Goal: Complete application form: Complete application form

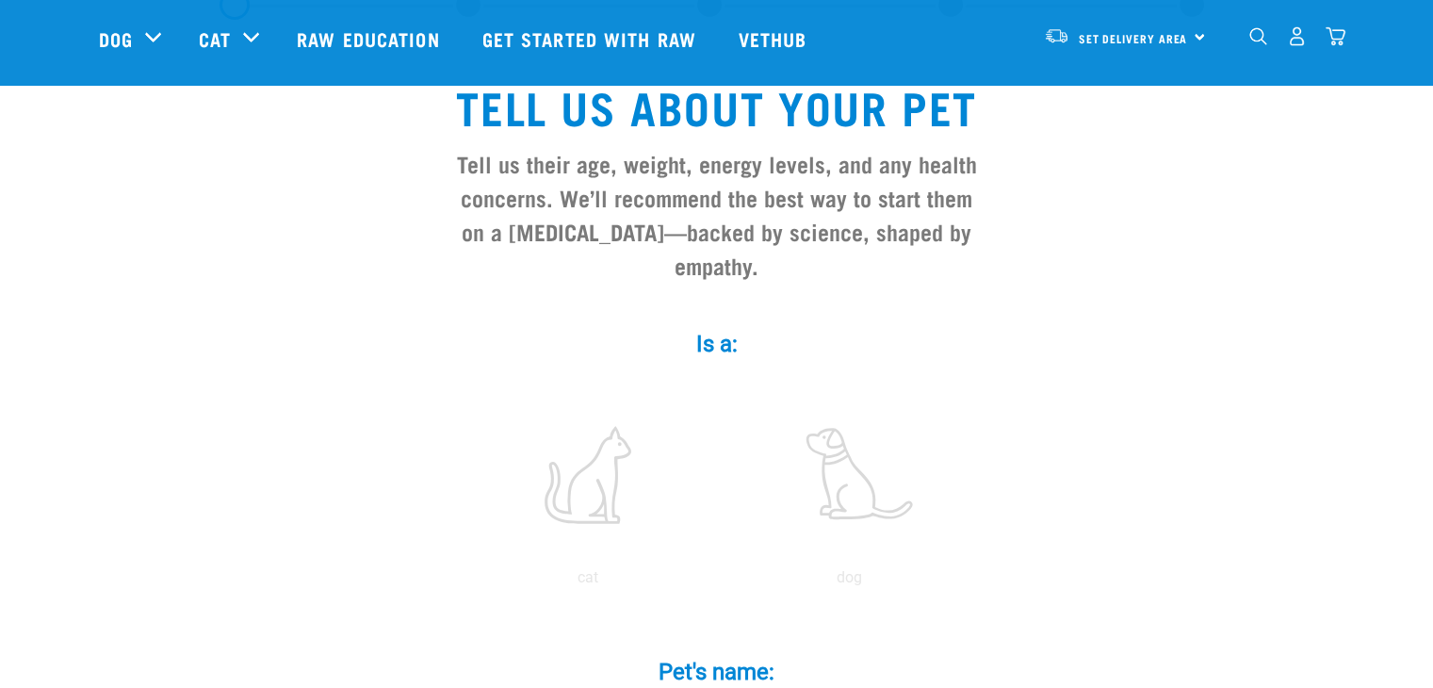
scroll to position [110, 0]
click at [855, 465] on label at bounding box center [850, 474] width 254 height 160
click at [719, 581] on input "radio" at bounding box center [719, 581] width 0 height 0
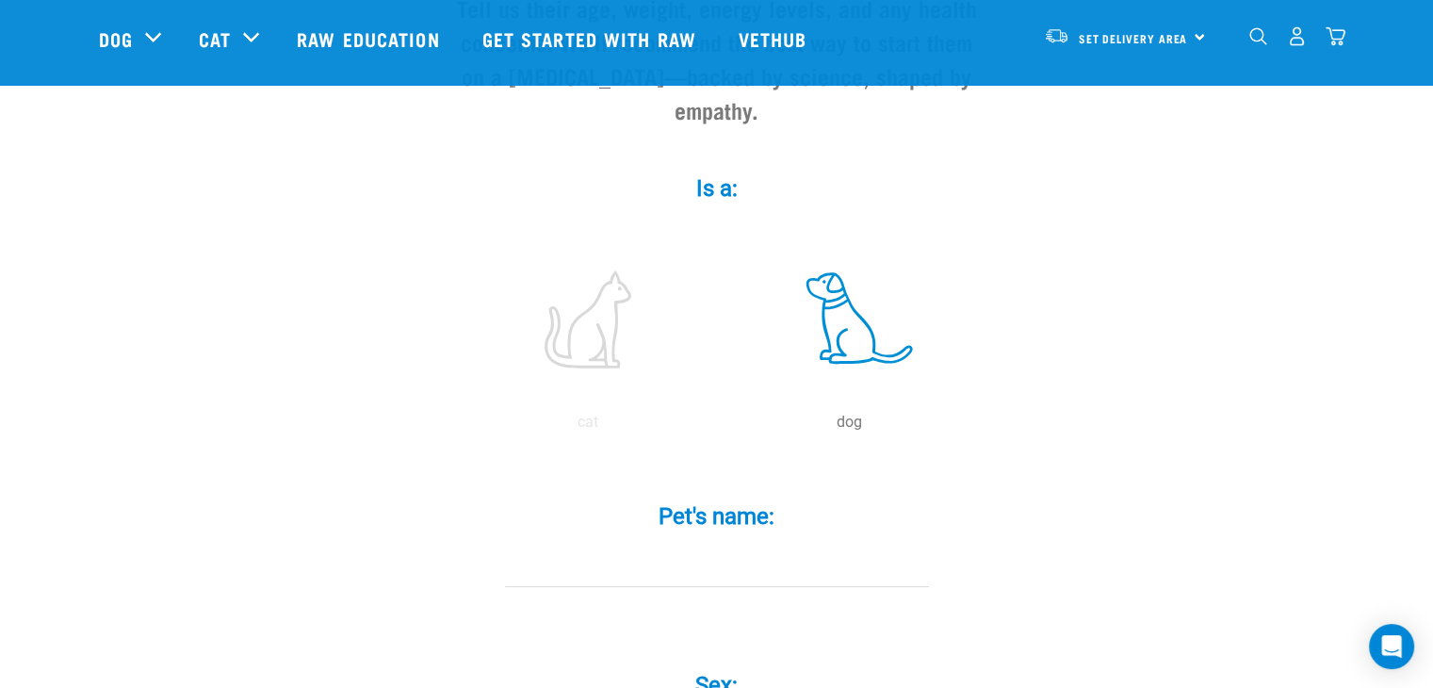
scroll to position [269, 0]
click at [803, 496] on label "Pet's name: *" at bounding box center [716, 513] width 565 height 34
click at [803, 541] on input "Pet's name: *" at bounding box center [717, 562] width 424 height 42
click at [528, 541] on input "teddy" at bounding box center [717, 562] width 424 height 42
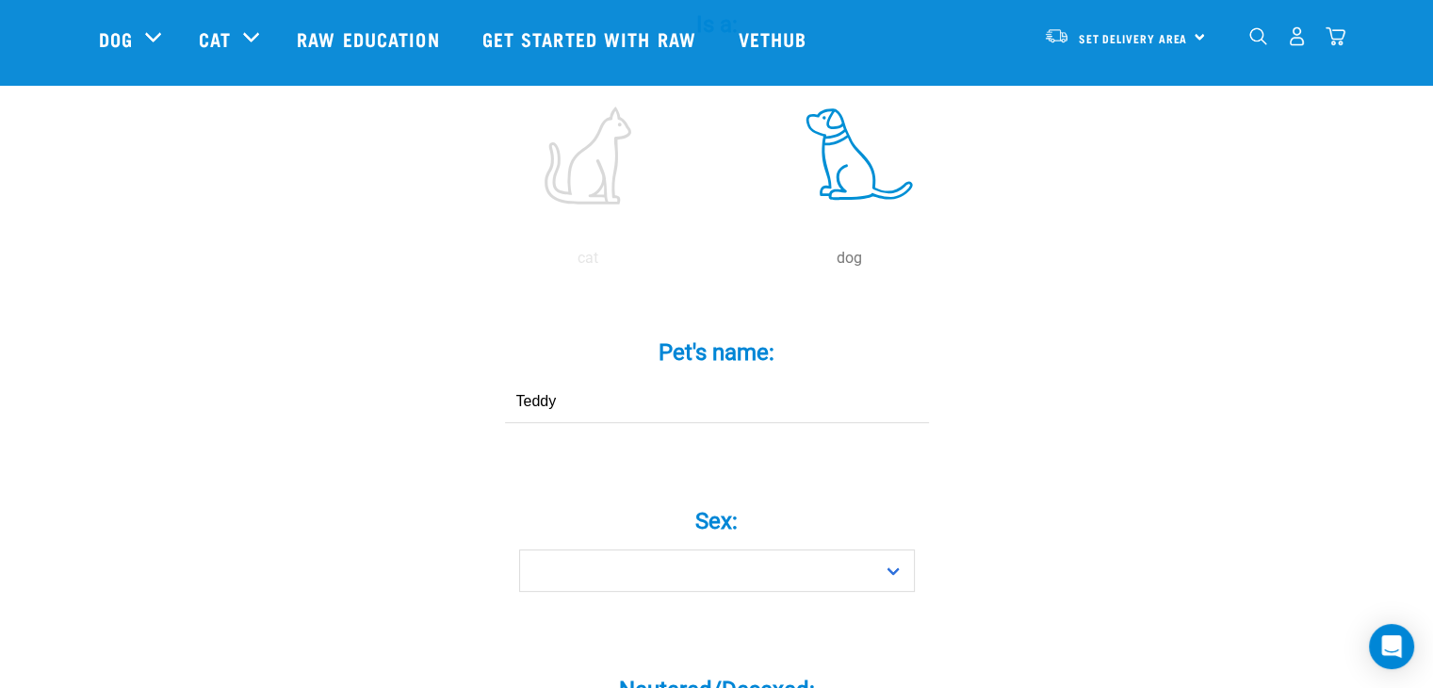
scroll to position [431, 0]
type input "Teddy"
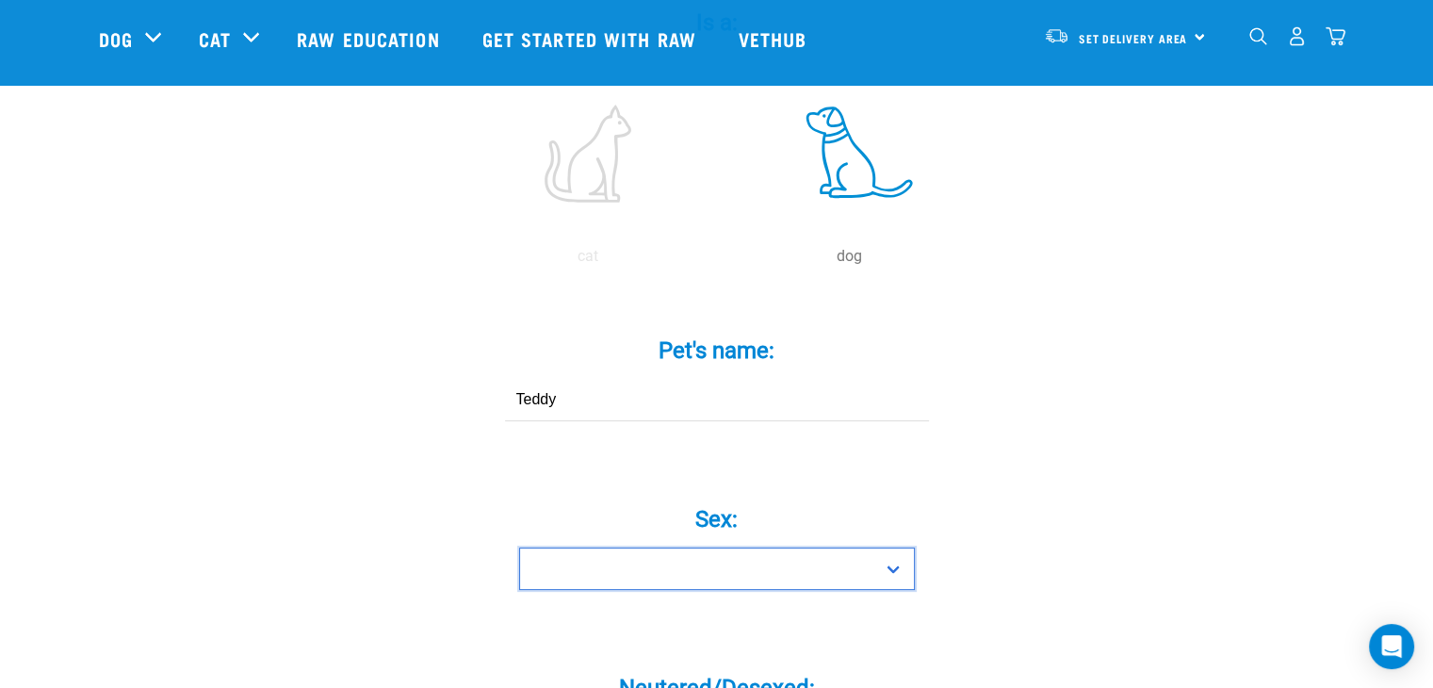
click at [679, 548] on select "Boy Girl" at bounding box center [717, 569] width 396 height 42
select select "boy"
click at [519, 548] on select "Boy Girl" at bounding box center [717, 569] width 396 height 42
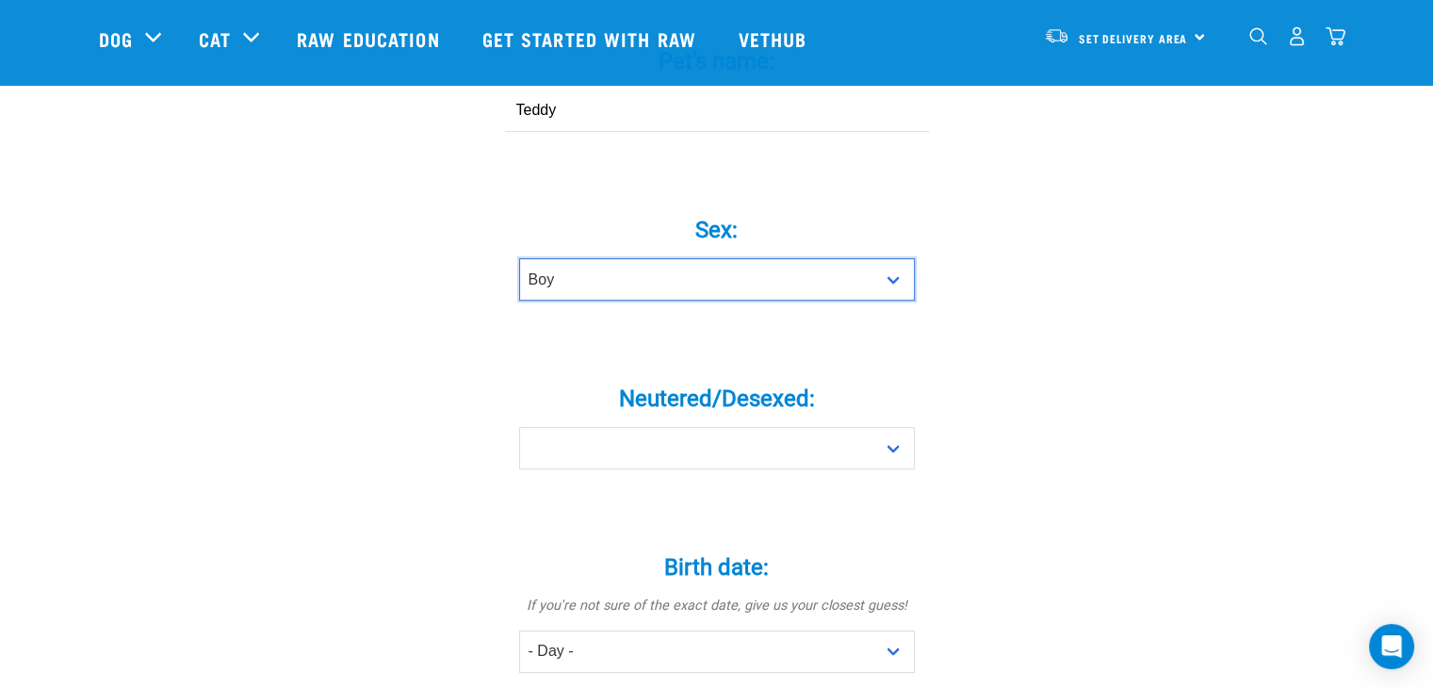
scroll to position [723, 0]
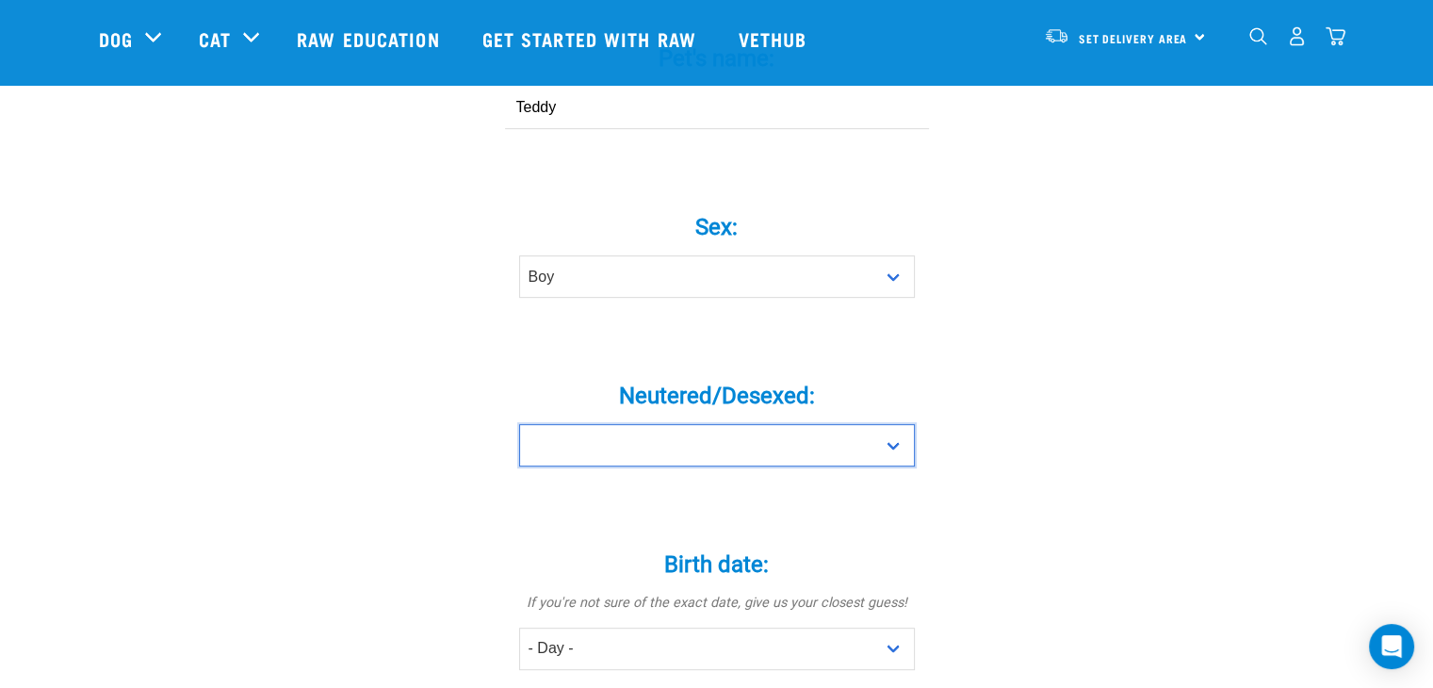
click at [900, 424] on select "Yes No" at bounding box center [717, 445] width 396 height 42
select select "yes"
click at [519, 424] on select "Yes No" at bounding box center [717, 445] width 396 height 42
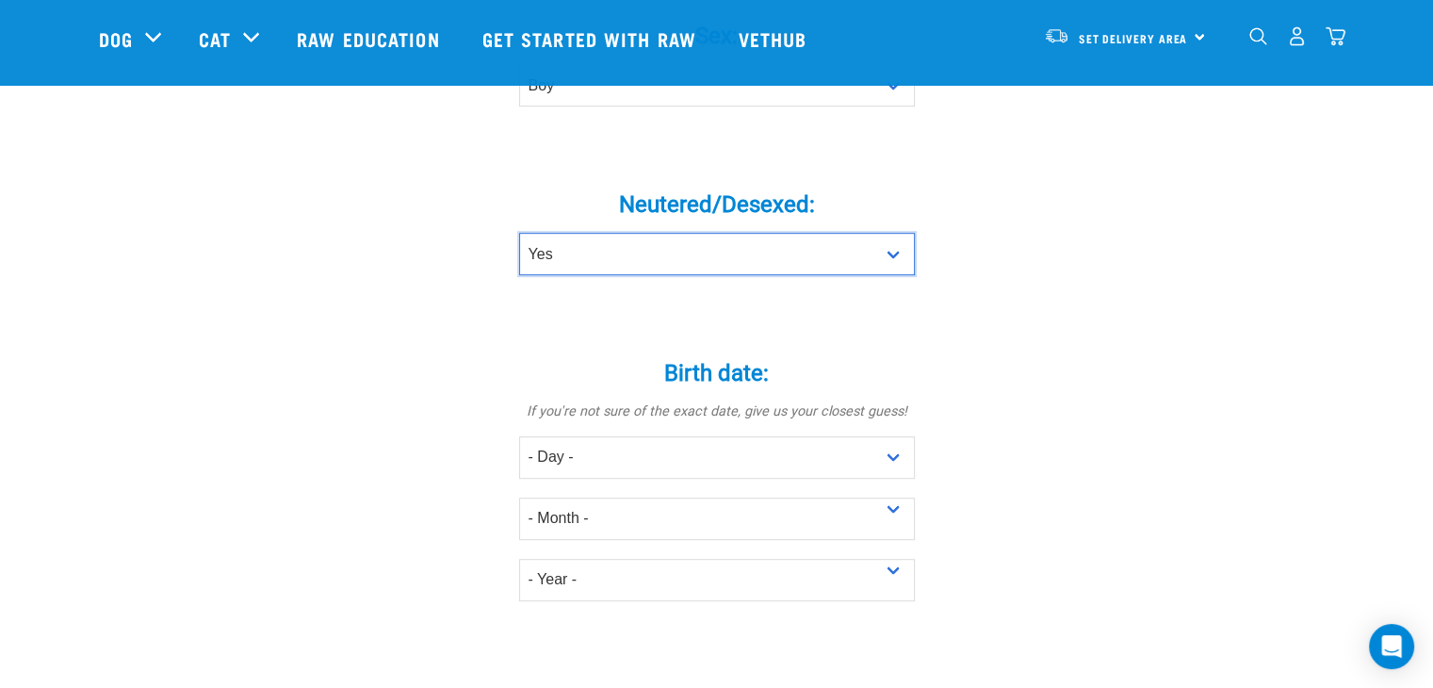
scroll to position [926, 0]
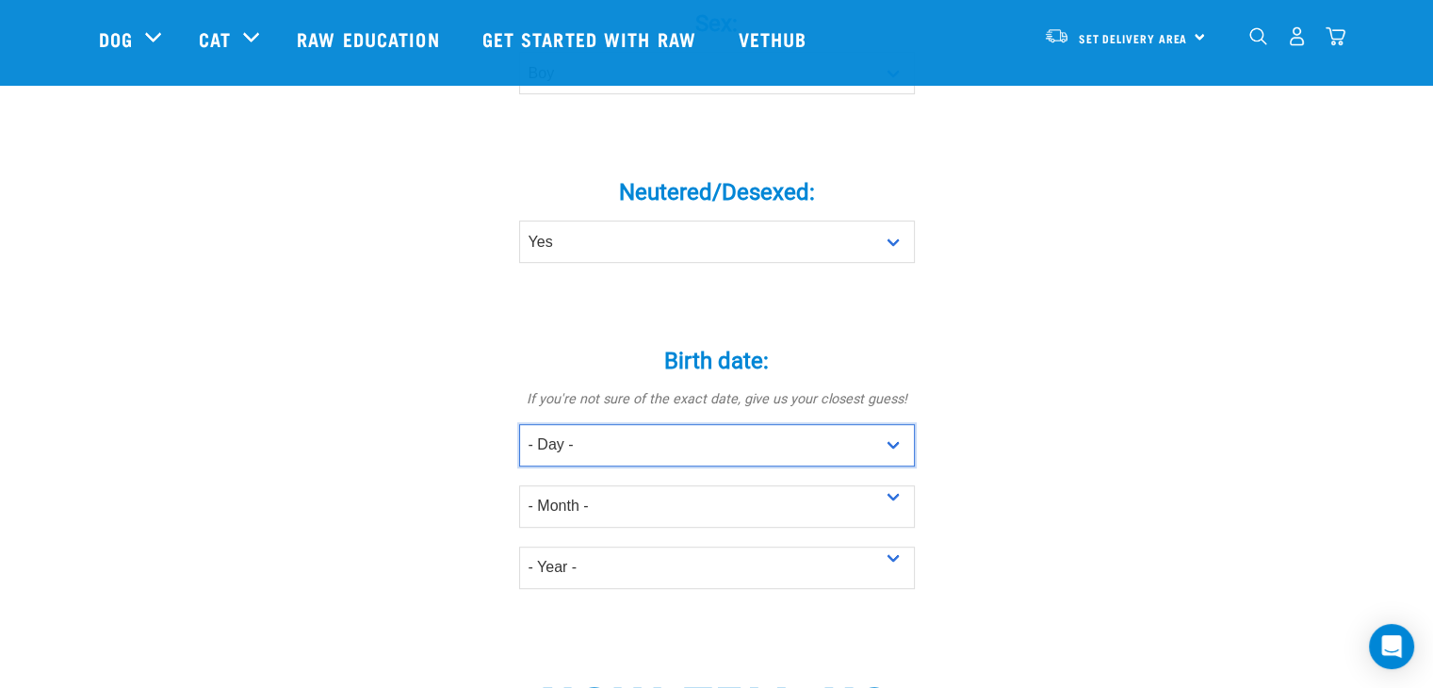
click at [896, 424] on select "- Day - 1 2 3 4 5 6 7 8 9 10 11 12 13 14 15 16 17 18 19 20 21 22 23 24 25 26 27" at bounding box center [717, 445] width 396 height 42
select select "22"
click at [519, 424] on select "- Day - 1 2 3 4 5 6 7 8 9 10 11 12 13 14 15 16 17 18 19 20 21 22 23 24 25 26 27" at bounding box center [717, 445] width 396 height 42
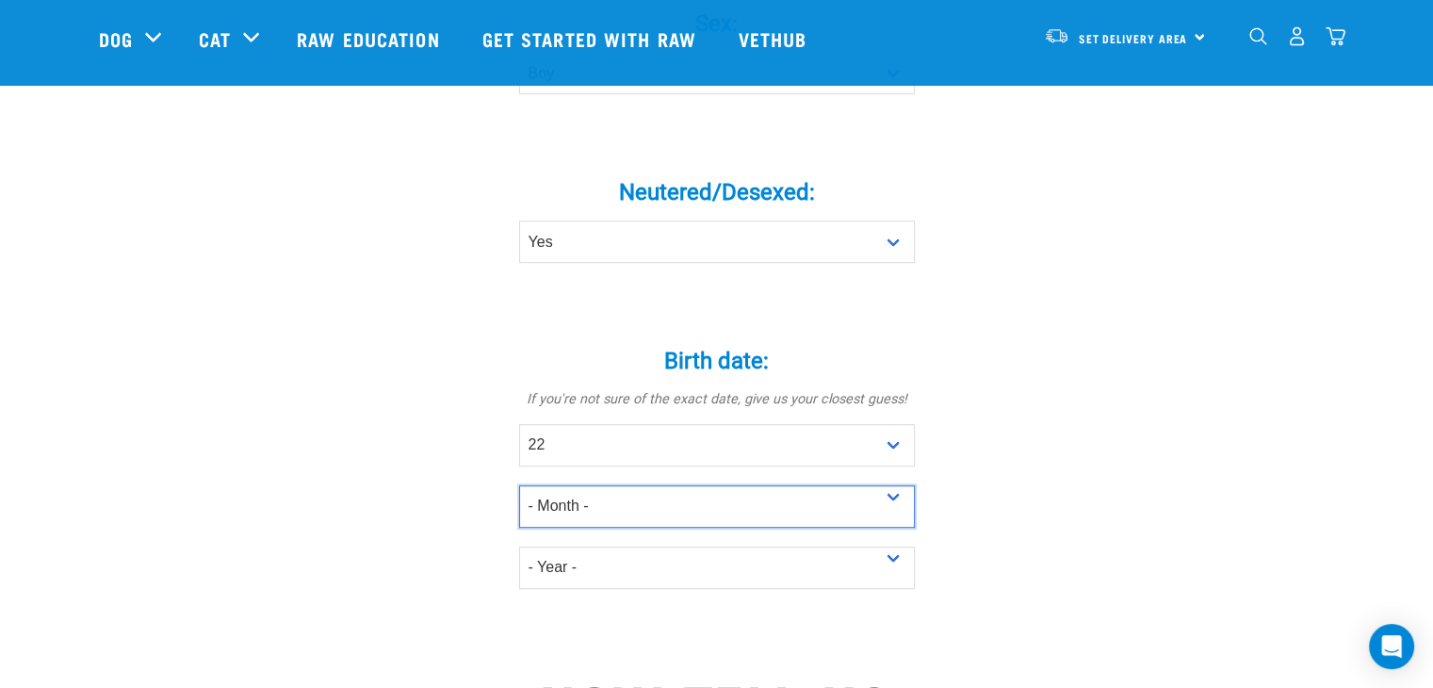
click at [897, 485] on select "- Month - January February March April May June July August September October N…" at bounding box center [717, 506] width 396 height 42
select select "November"
click at [519, 485] on select "- Month - January February March April May June July August September October N…" at bounding box center [717, 506] width 396 height 42
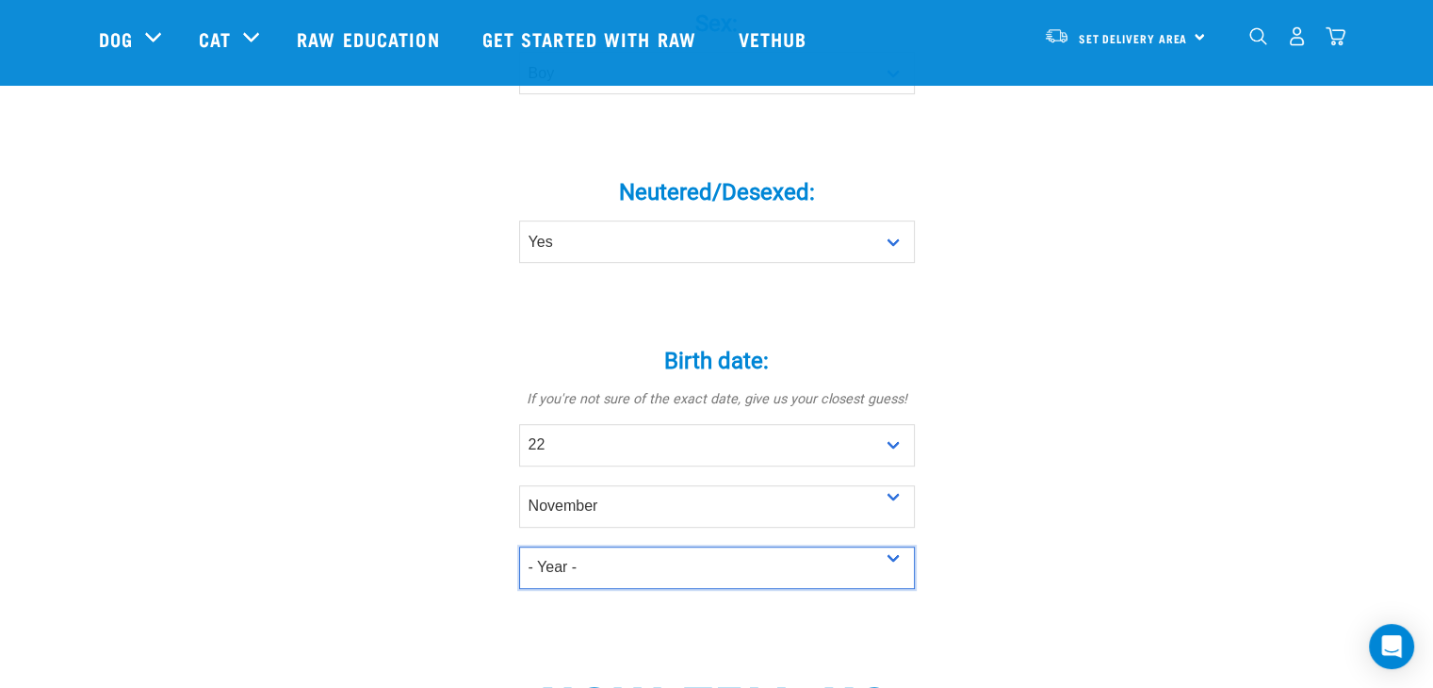
click at [895, 547] on select "- Year - 2025 2024 2023 2022 2021 2020 2019 2018 2017 2016 2015 2014 2013 2012" at bounding box center [717, 568] width 396 height 42
select select "2012"
click at [519, 547] on select "- Year - 2025 2024 2023 2022 2021 2020 2019 2018 2017 2016 2015 2014 2013 2012" at bounding box center [717, 568] width 396 height 42
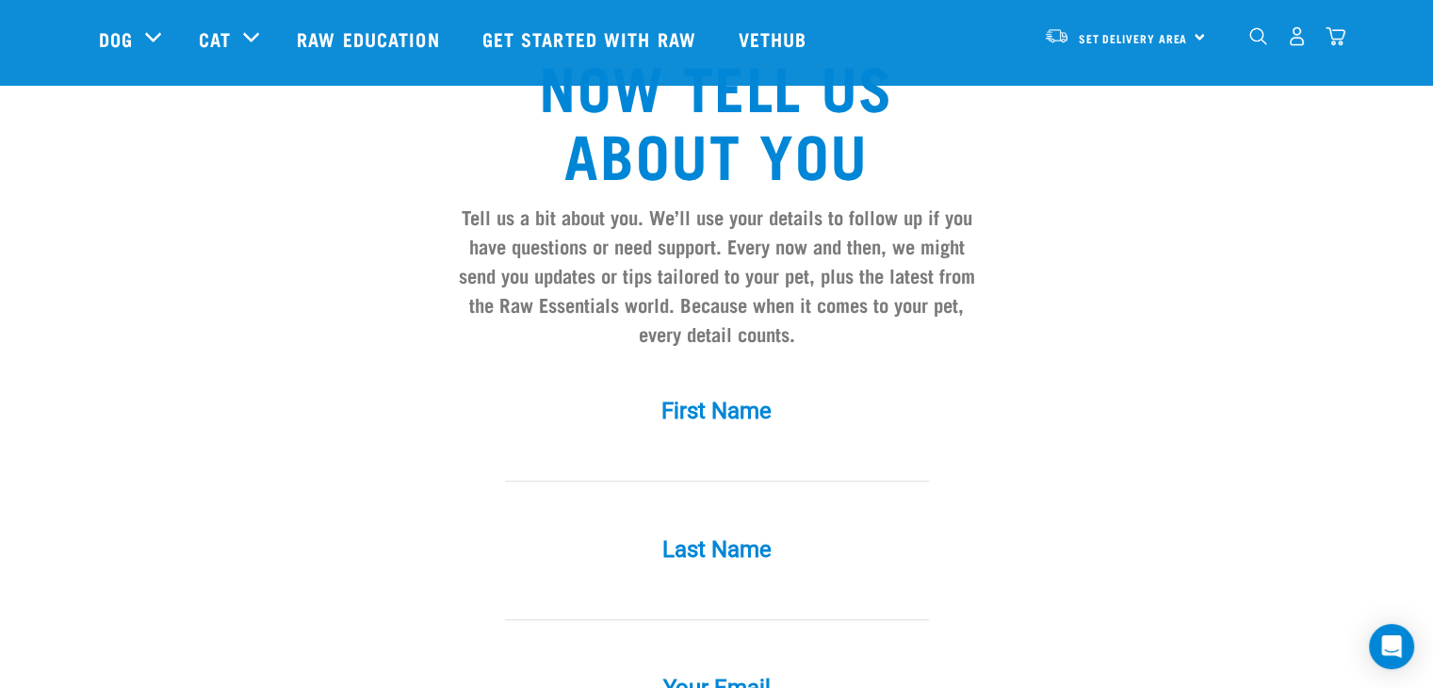
scroll to position [1546, 0]
click at [686, 439] on input "First Name *" at bounding box center [717, 460] width 424 height 42
type input "Di"
click at [569, 578] on input "Last Name *" at bounding box center [717, 599] width 424 height 42
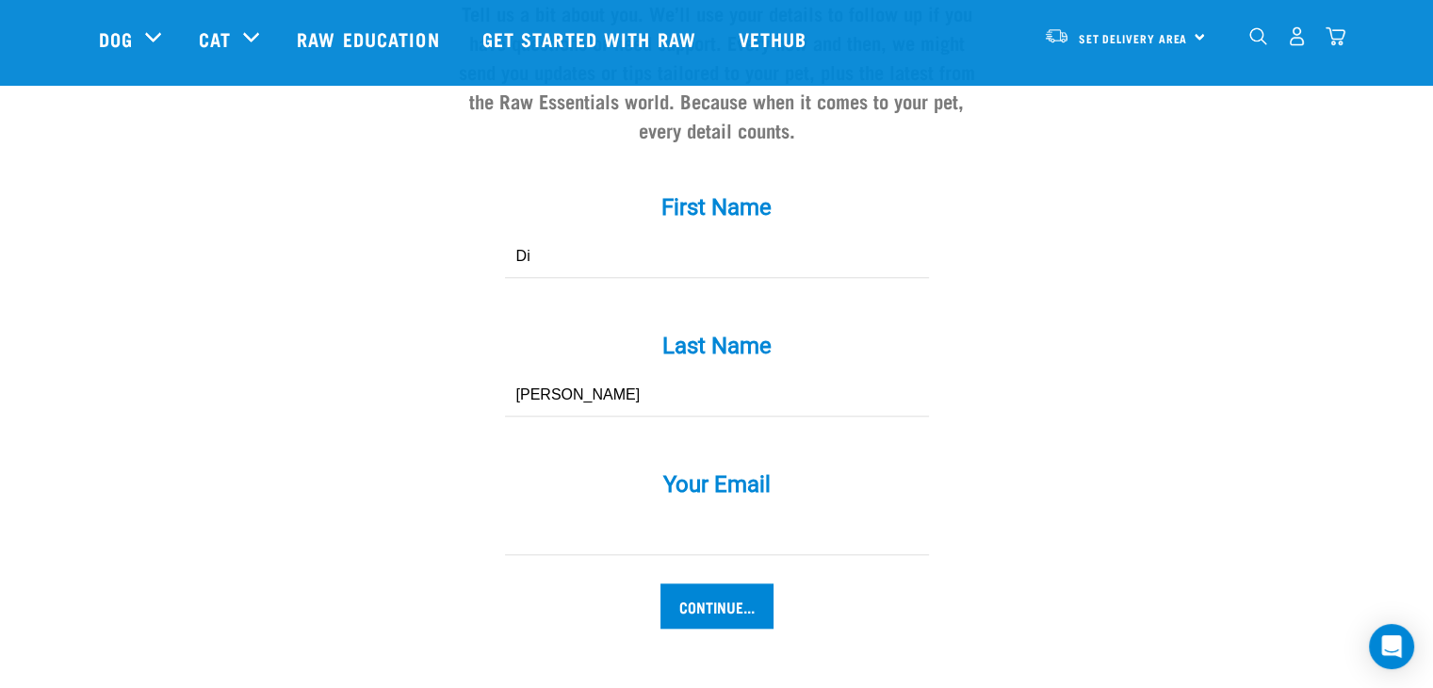
scroll to position [1756, 0]
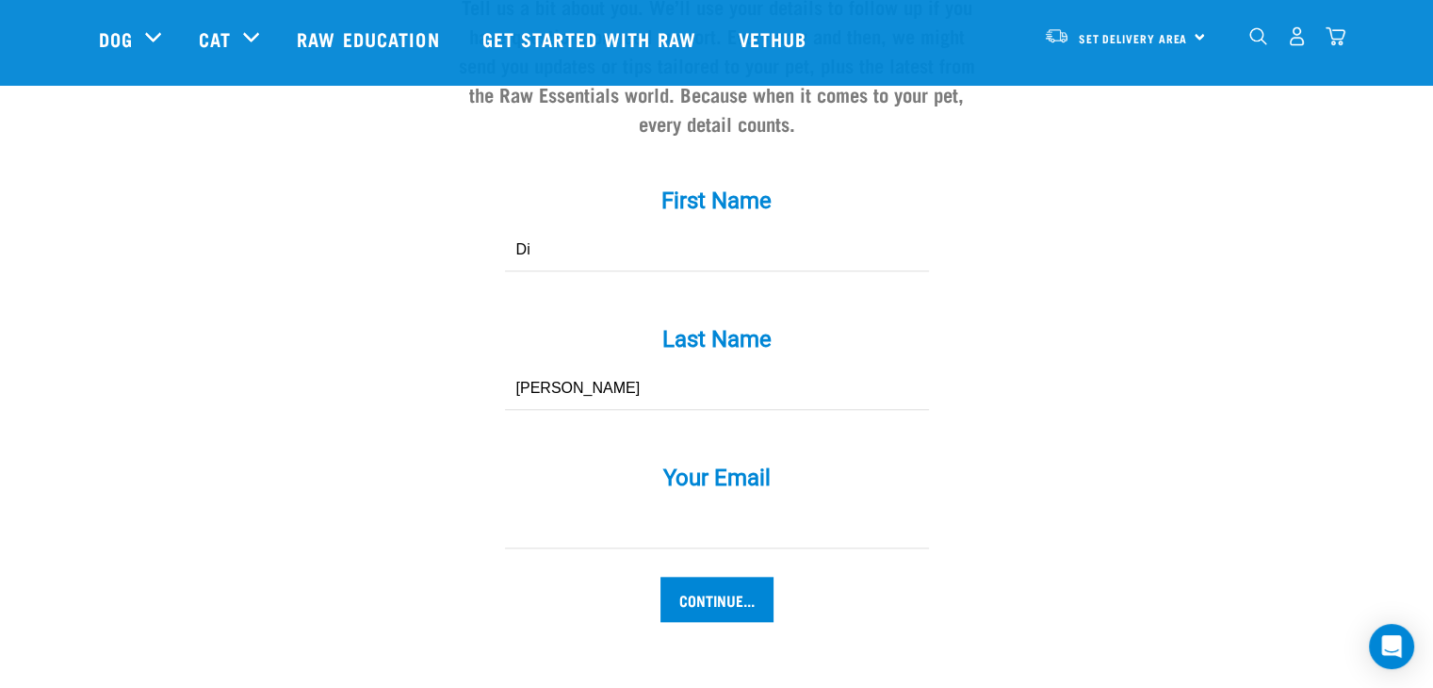
type input "Brady"
click at [626, 506] on input "Your Email *" at bounding box center [717, 527] width 424 height 42
click at [549, 506] on input "dede55rb@gmail.com" at bounding box center [717, 527] width 424 height 42
click at [532, 506] on input "dedi55rb@gmail.com" at bounding box center [717, 527] width 424 height 42
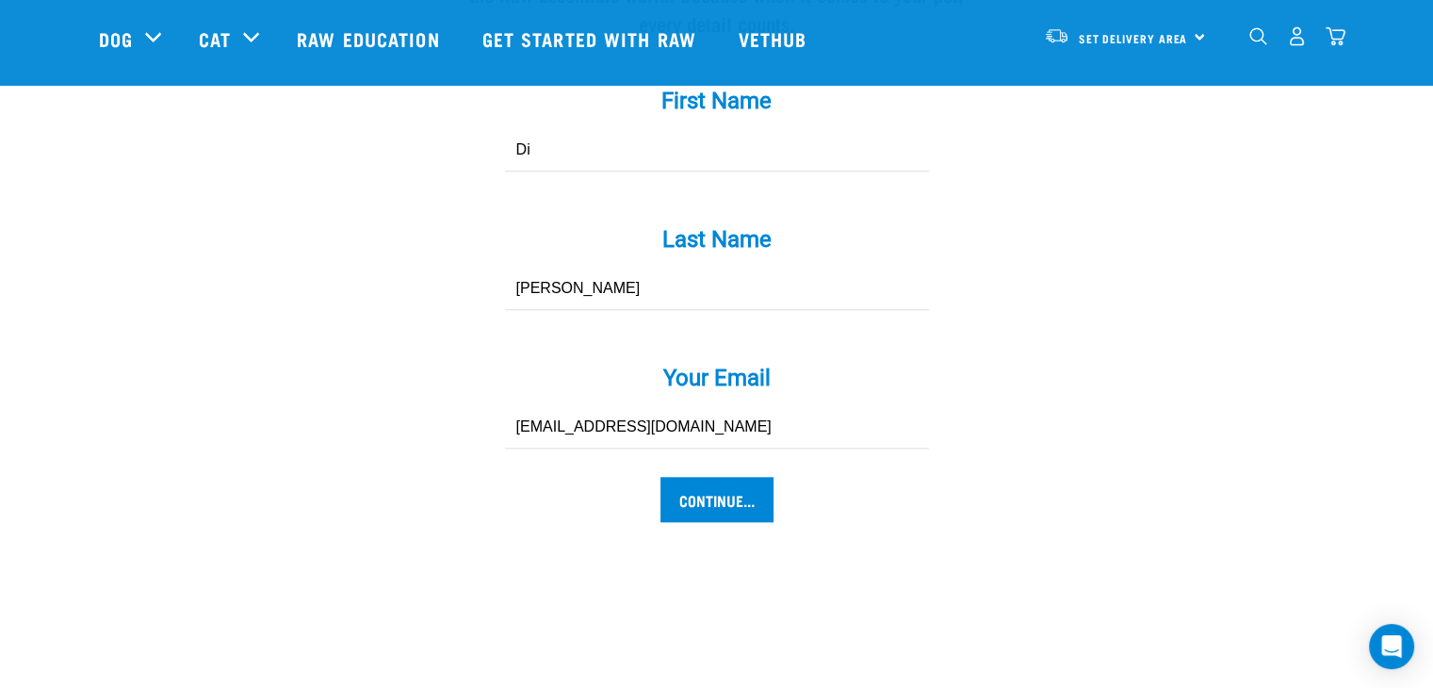
scroll to position [1857, 0]
type input "[EMAIL_ADDRESS][DOMAIN_NAME]"
click at [739, 476] on input "Continue..." at bounding box center [717, 498] width 113 height 45
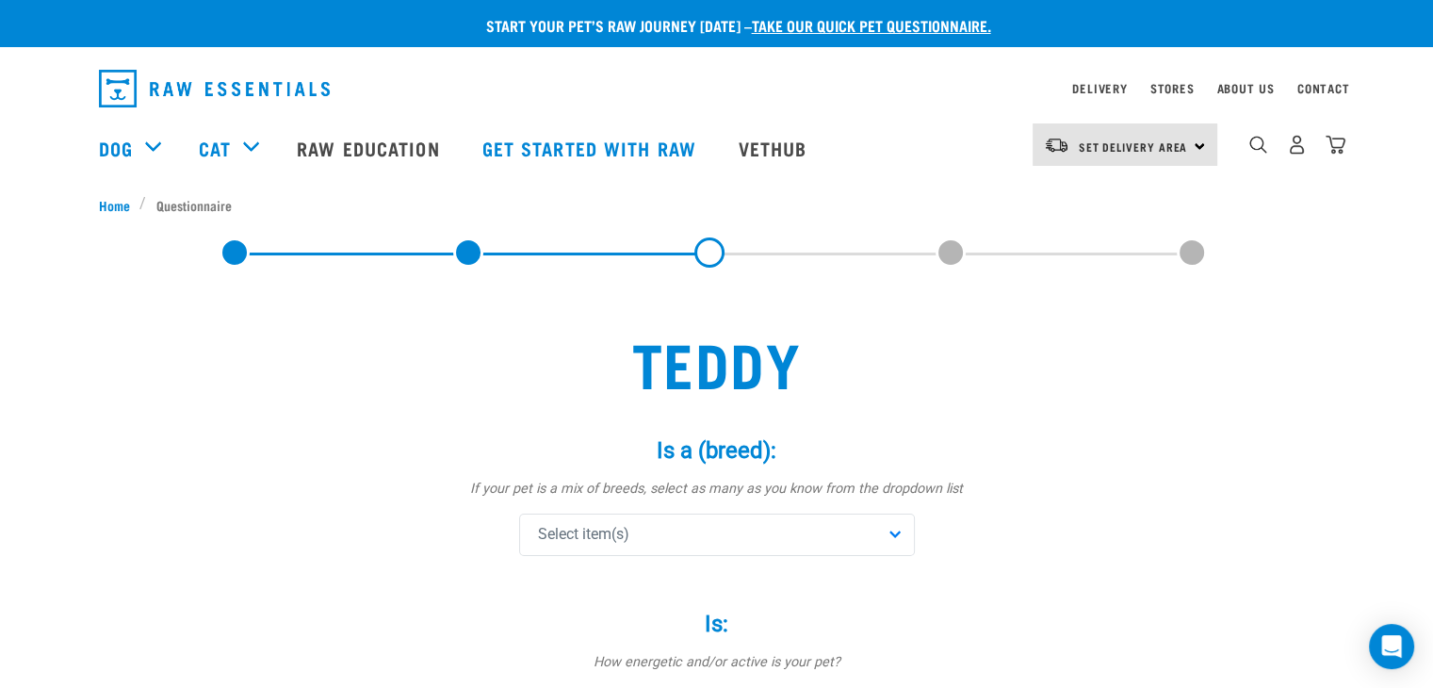
click at [896, 544] on div "Select item(s)" at bounding box center [717, 535] width 396 height 42
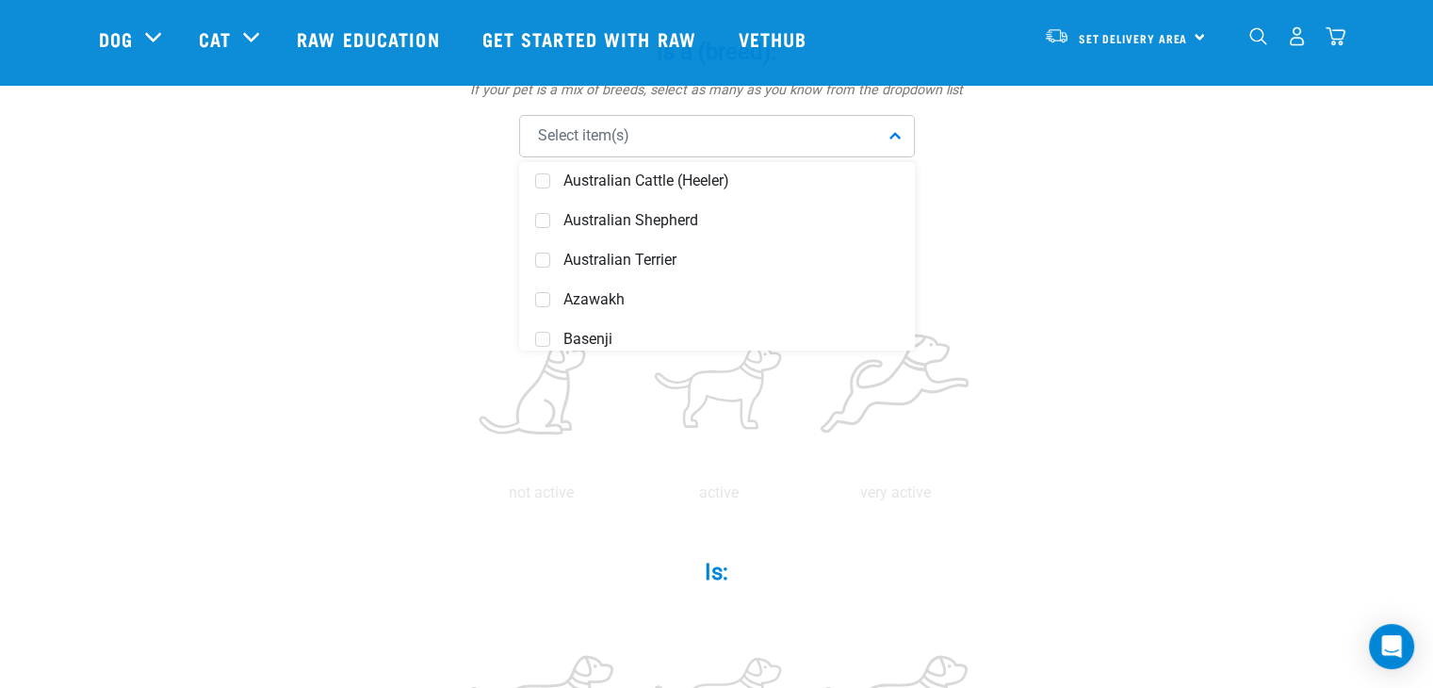
scroll to position [521, 0]
click at [659, 259] on span "Australian Terrier" at bounding box center [732, 262] width 336 height 19
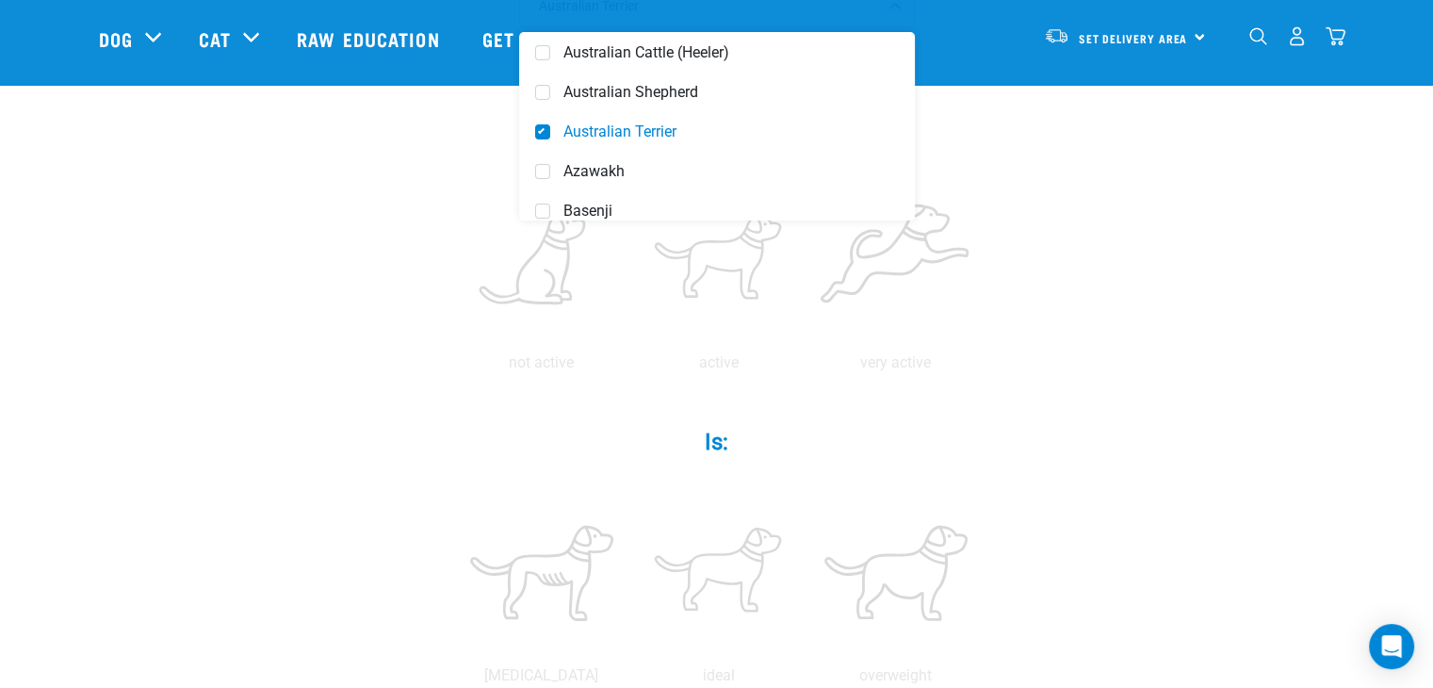
scroll to position [414, 0]
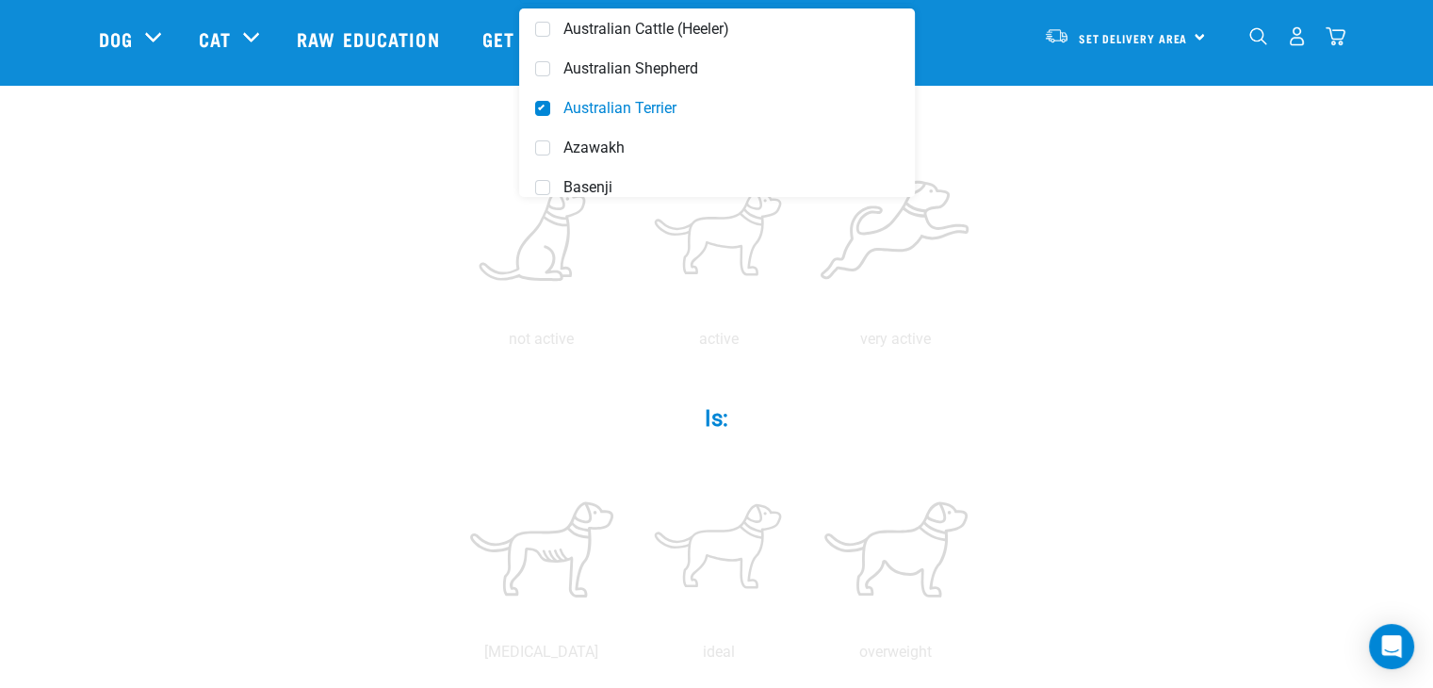
click at [1128, 501] on div "Teddy Is a (breed): * If your pet is a mix of breeds, select as many as you kno…" at bounding box center [717, 608] width 1236 height 1741
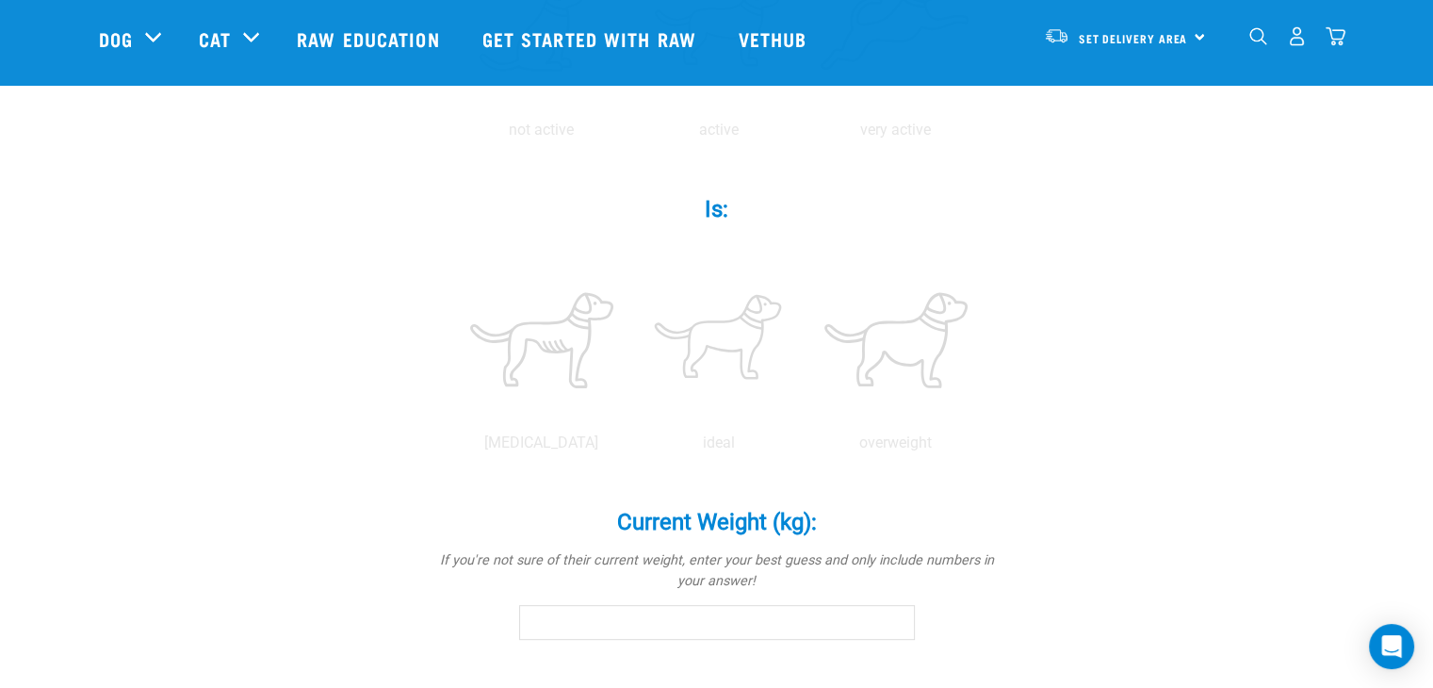
scroll to position [624, 0]
click at [545, 483] on div "Current Weight (kg): * If you're not sure of their current weight, enter your b…" at bounding box center [716, 560] width 565 height 157
click at [574, 620] on input "Current Weight (kg): *" at bounding box center [717, 621] width 396 height 34
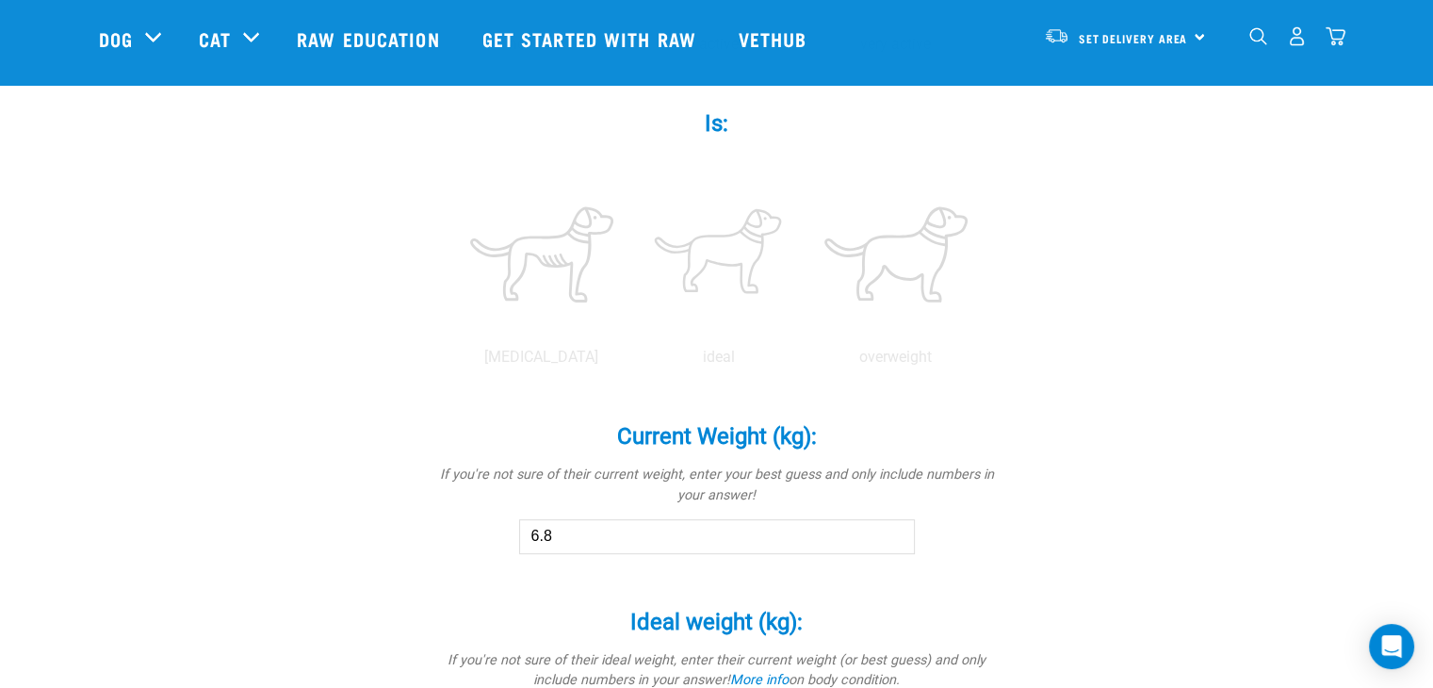
scroll to position [712, 0]
click at [897, 533] on input "6.7" at bounding box center [717, 533] width 396 height 34
type input "6.8"
click at [896, 525] on input "6.8" at bounding box center [717, 533] width 396 height 34
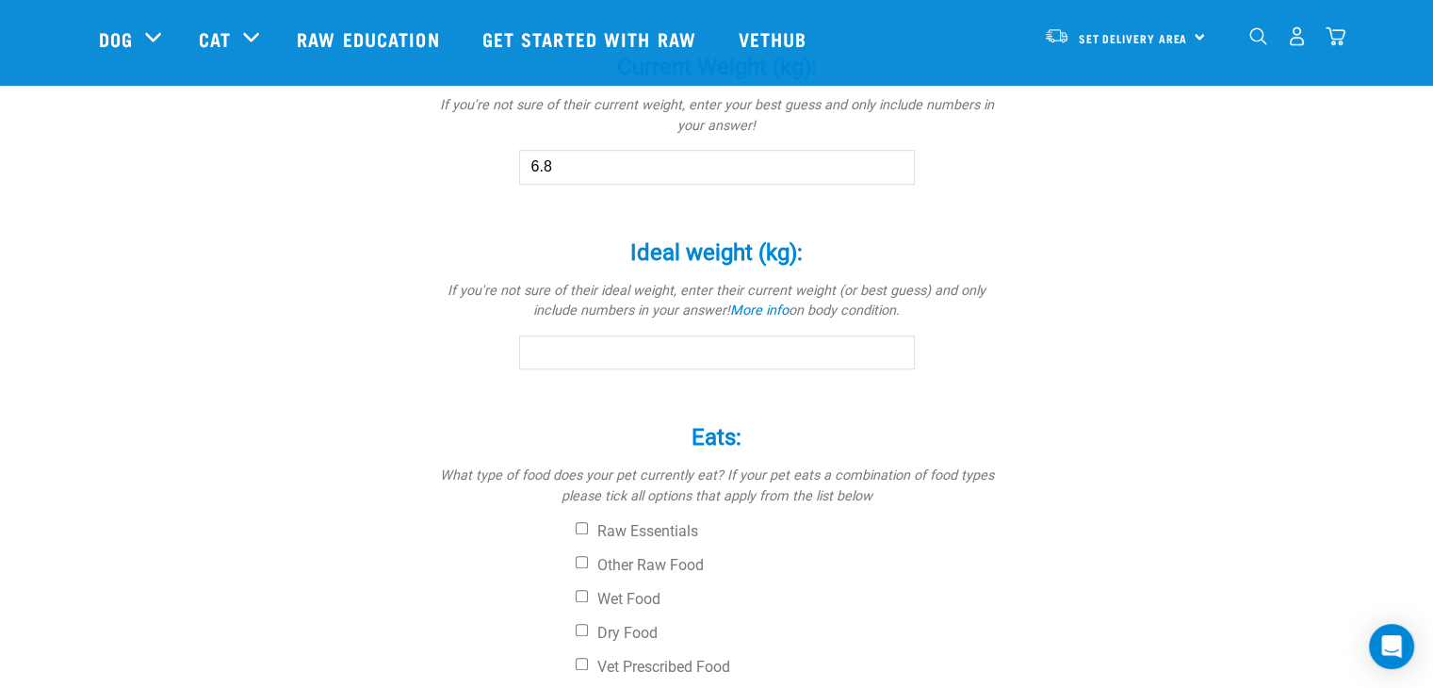
scroll to position [1082, 0]
click at [603, 350] on input "Ideal weight (kg): *" at bounding box center [717, 349] width 396 height 34
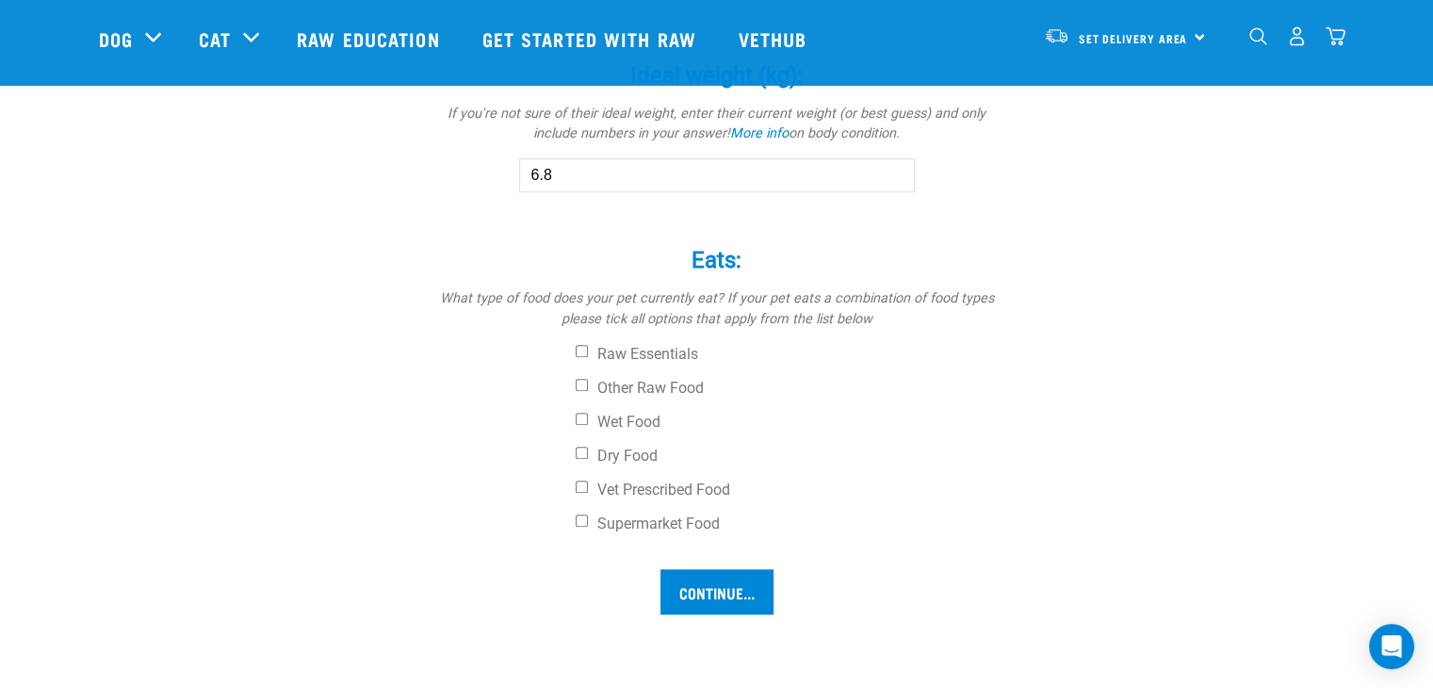
scroll to position [1259, 0]
type input "6.8"
click at [584, 351] on input "Raw Essentials" at bounding box center [582, 347] width 12 height 12
click at [581, 348] on input "Raw Essentials" at bounding box center [582, 347] width 12 height 12
checkbox input "false"
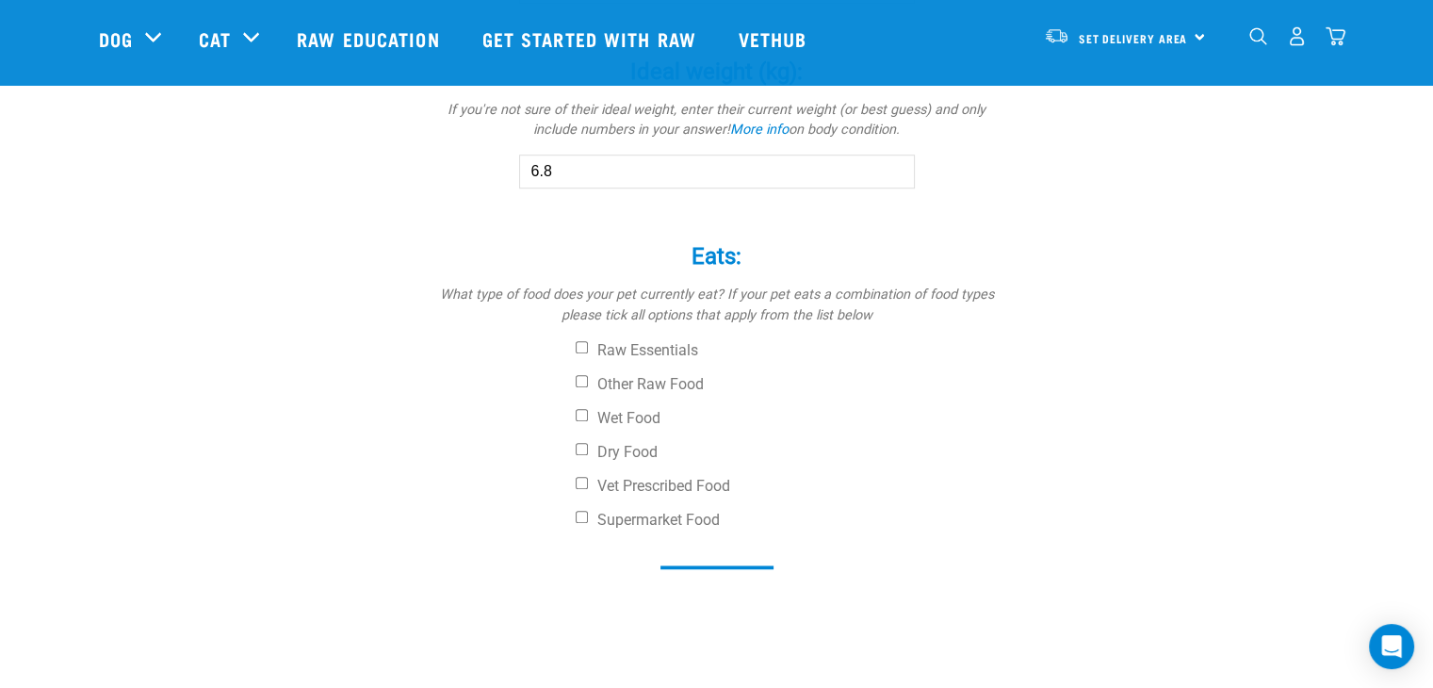
click at [581, 383] on input "Other Raw Food" at bounding box center [582, 381] width 12 height 12
checkbox input "true"
click at [581, 451] on input "Dry Food" at bounding box center [582, 449] width 12 height 12
checkbox input "true"
click at [744, 596] on input "Continue..." at bounding box center [717, 587] width 113 height 45
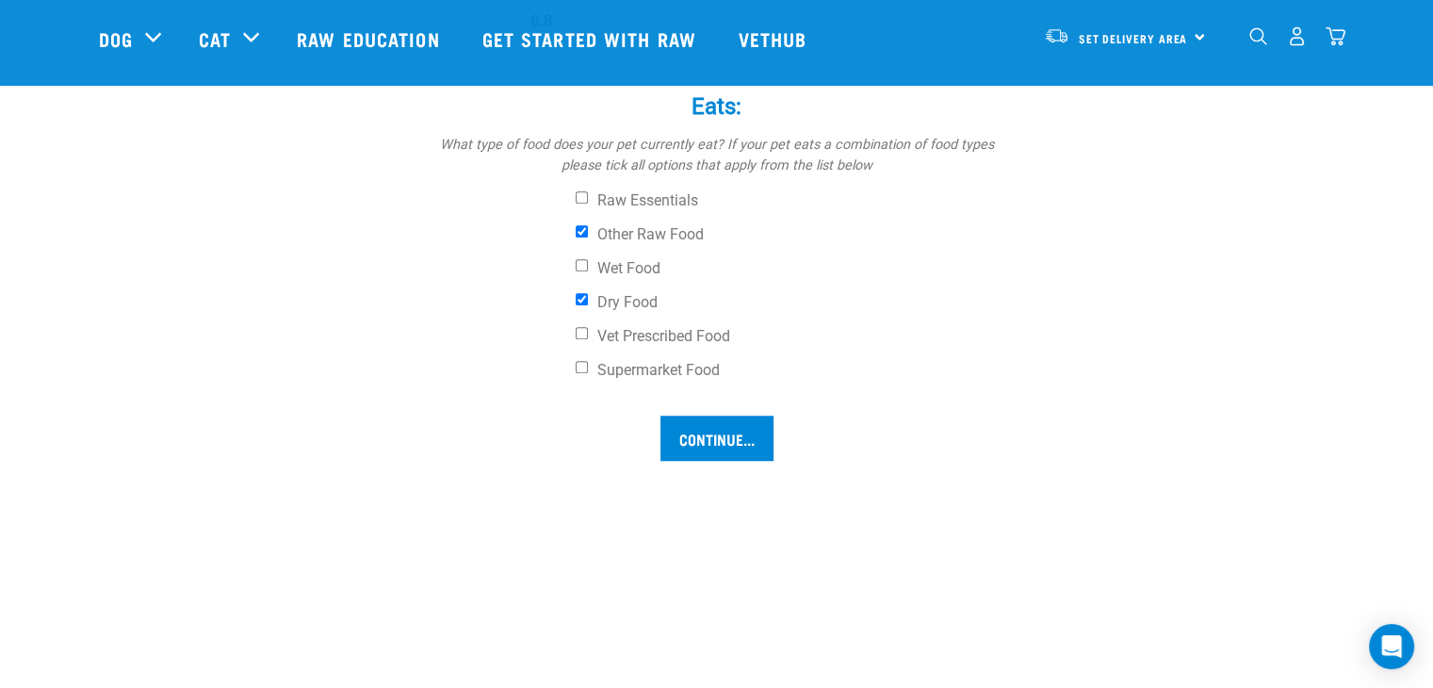
scroll to position [1415, 0]
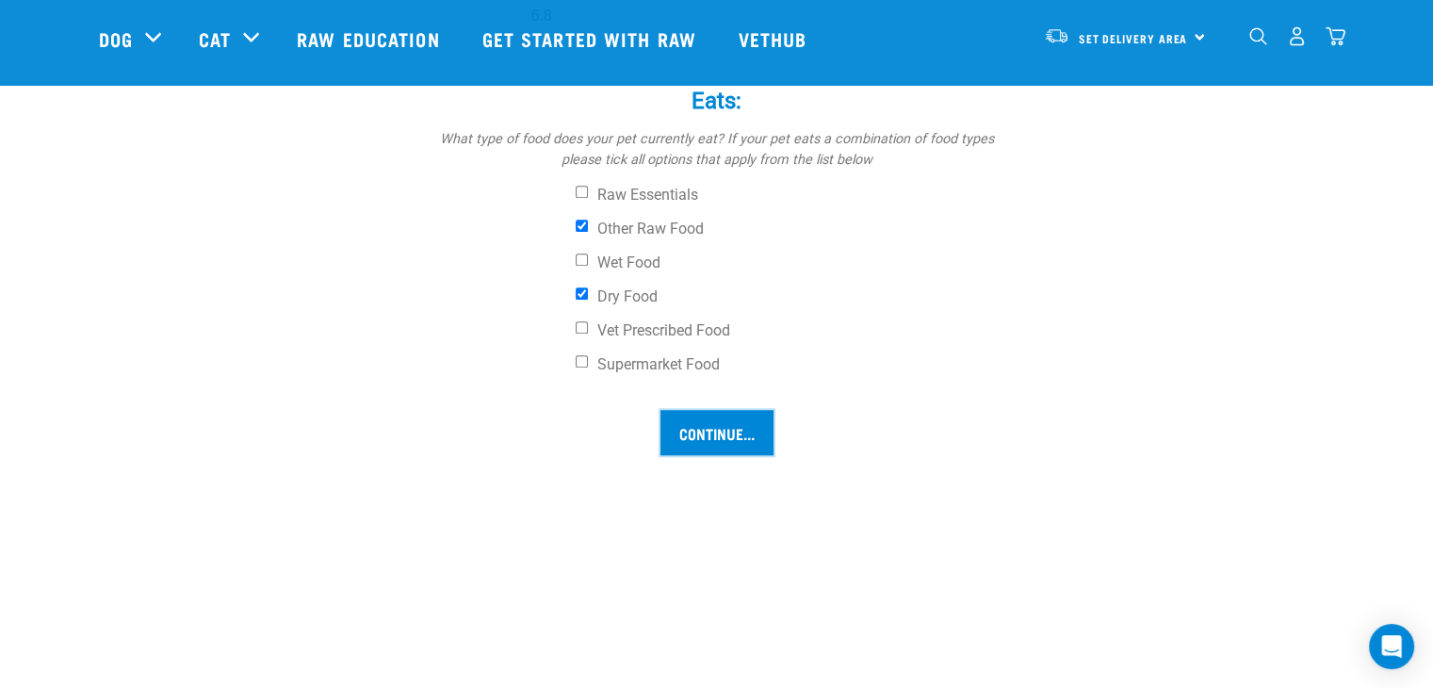
click at [730, 437] on input "Continue..." at bounding box center [717, 432] width 113 height 45
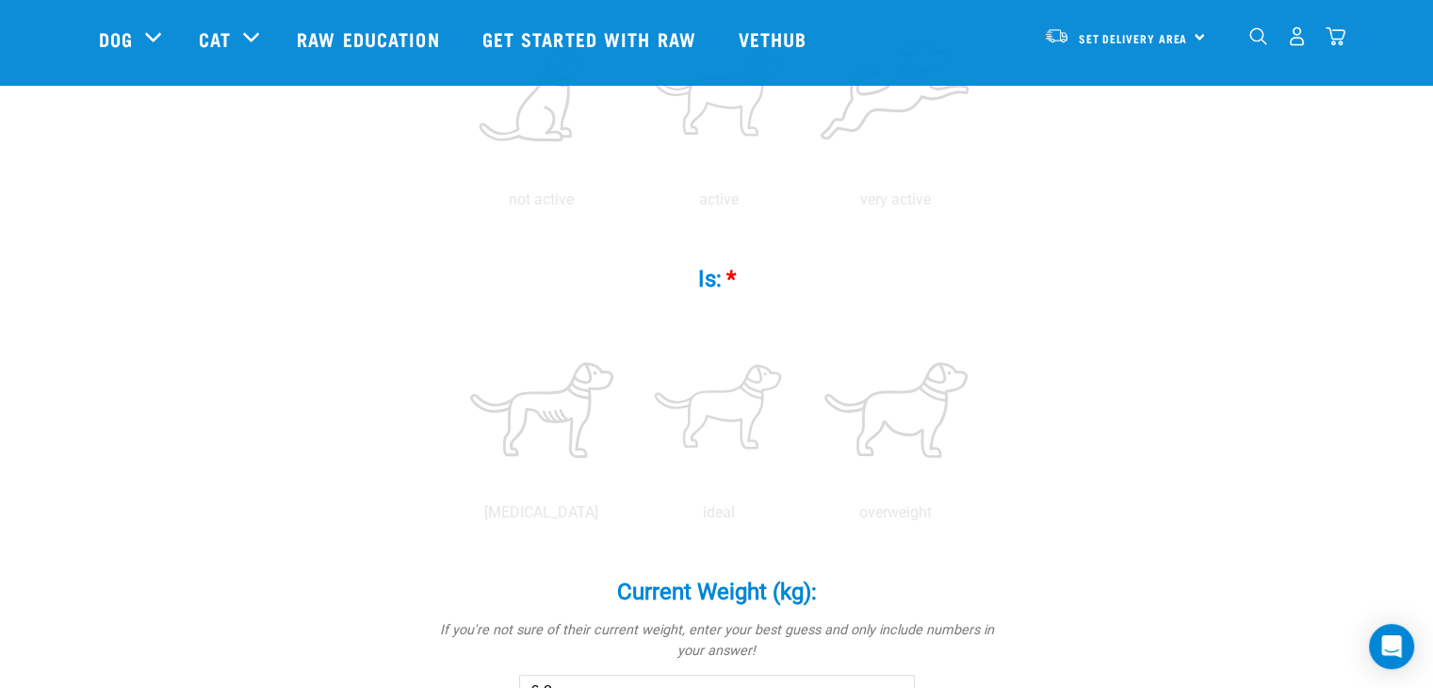
scroll to position [545, 0]
click at [729, 419] on label at bounding box center [719, 418] width 170 height 160
click at [630, 526] on input "radio" at bounding box center [630, 526] width 0 height 0
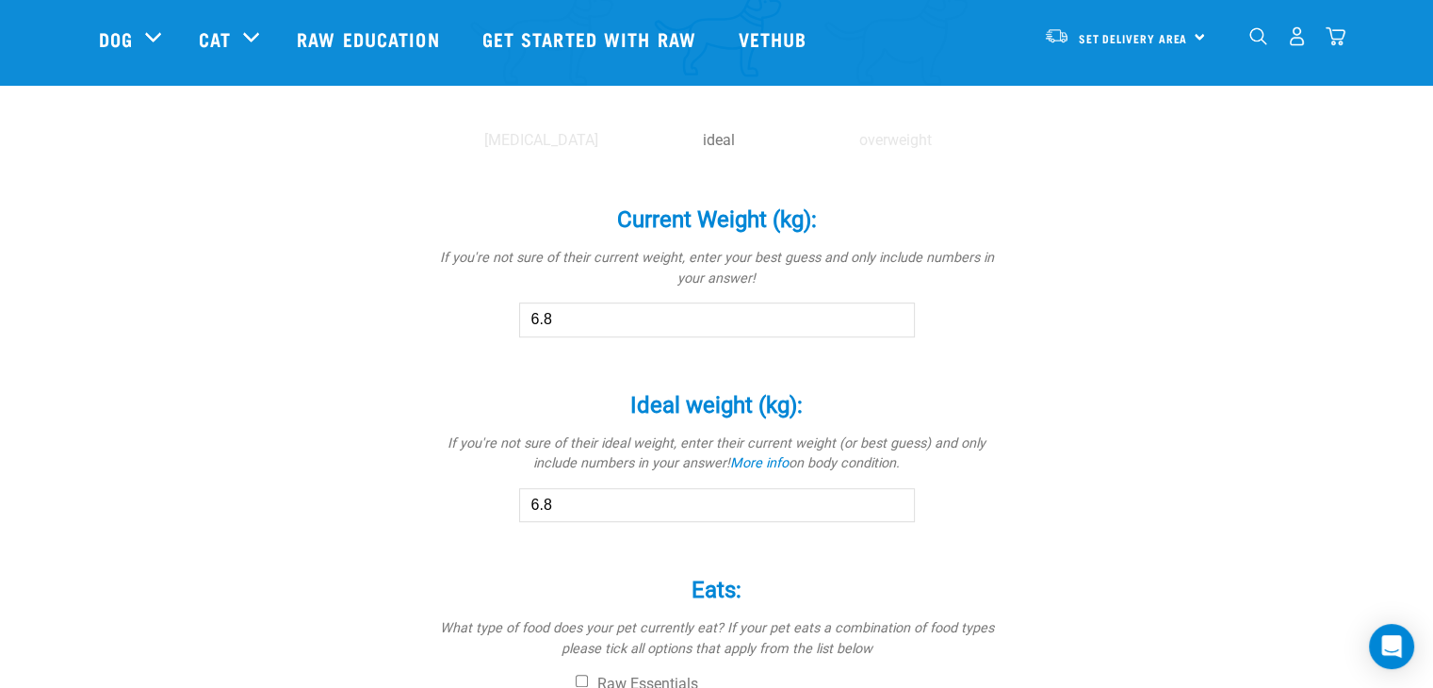
scroll to position [927, 0]
click at [549, 322] on input "6.8" at bounding box center [717, 318] width 396 height 34
type input "6"
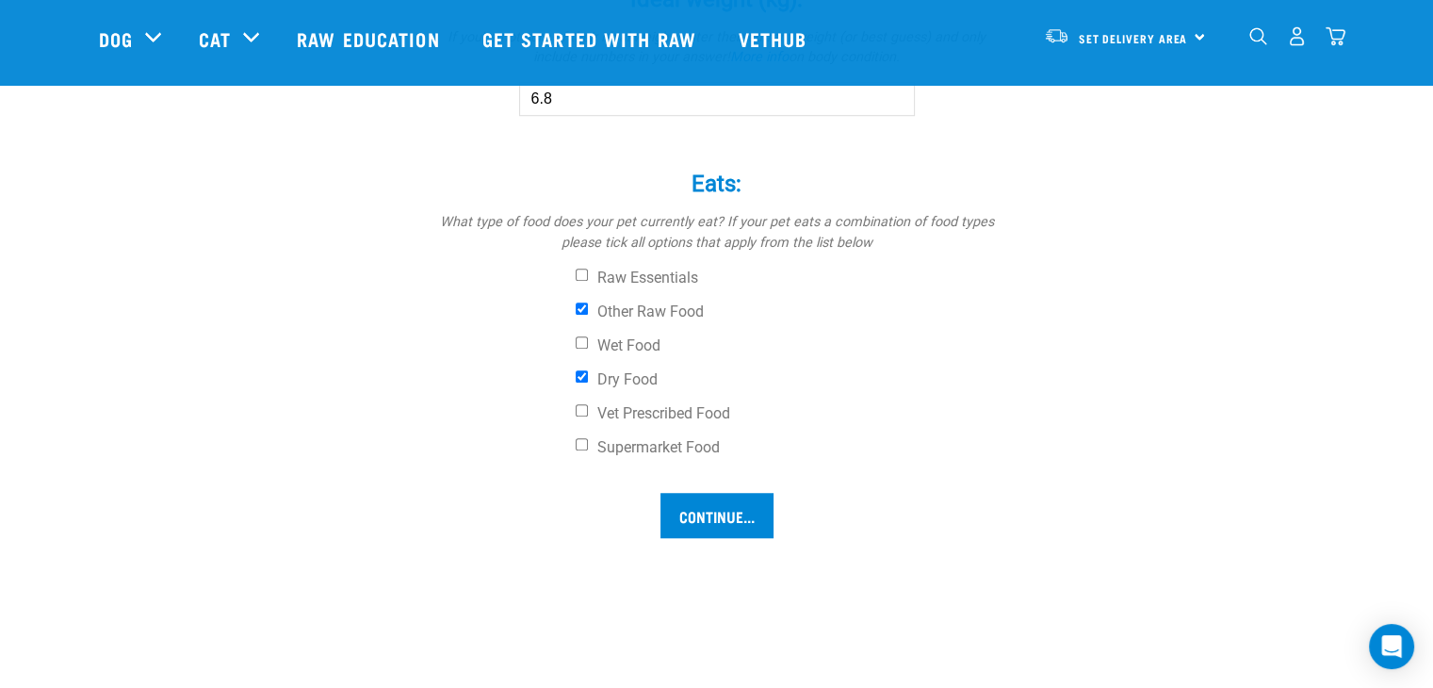
type input "7.0"
click at [722, 520] on input "Continue..." at bounding box center [717, 515] width 113 height 45
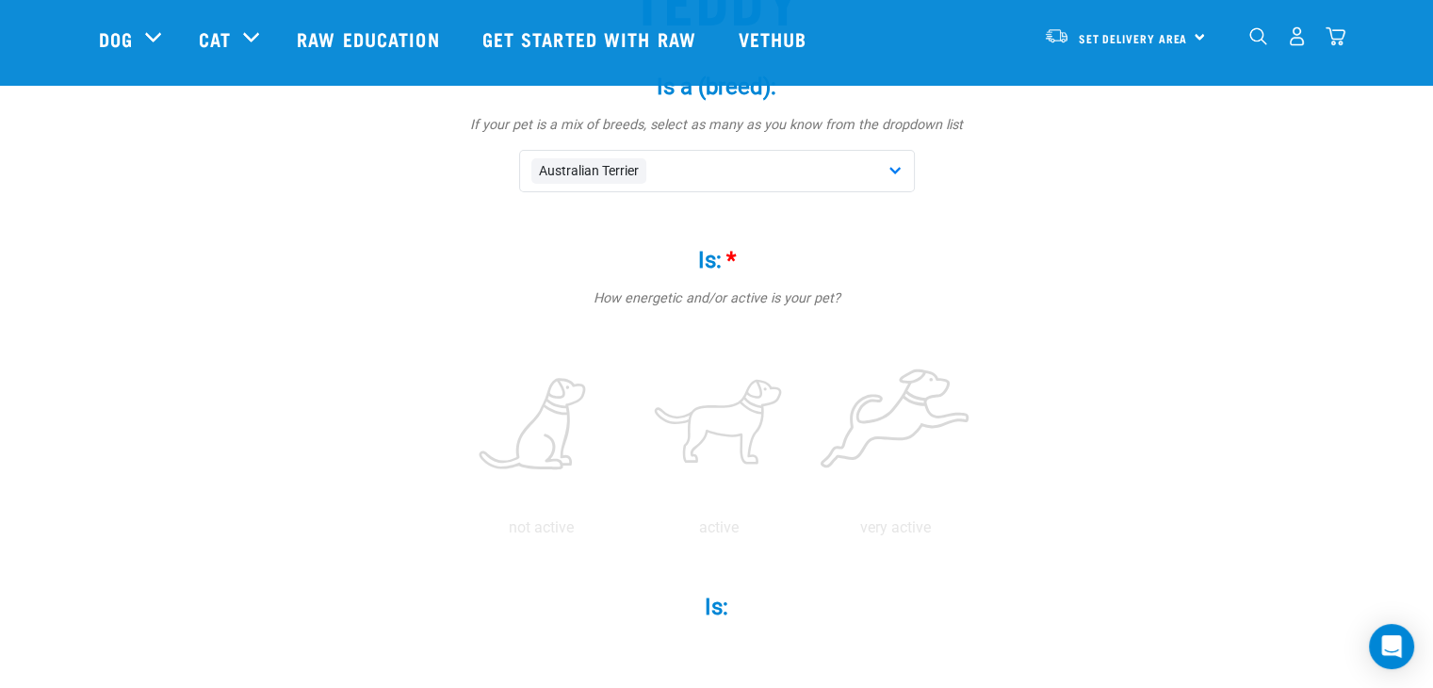
scroll to position [224, 0]
click at [737, 434] on label at bounding box center [719, 426] width 170 height 160
click at [630, 533] on input "radio" at bounding box center [630, 533] width 0 height 0
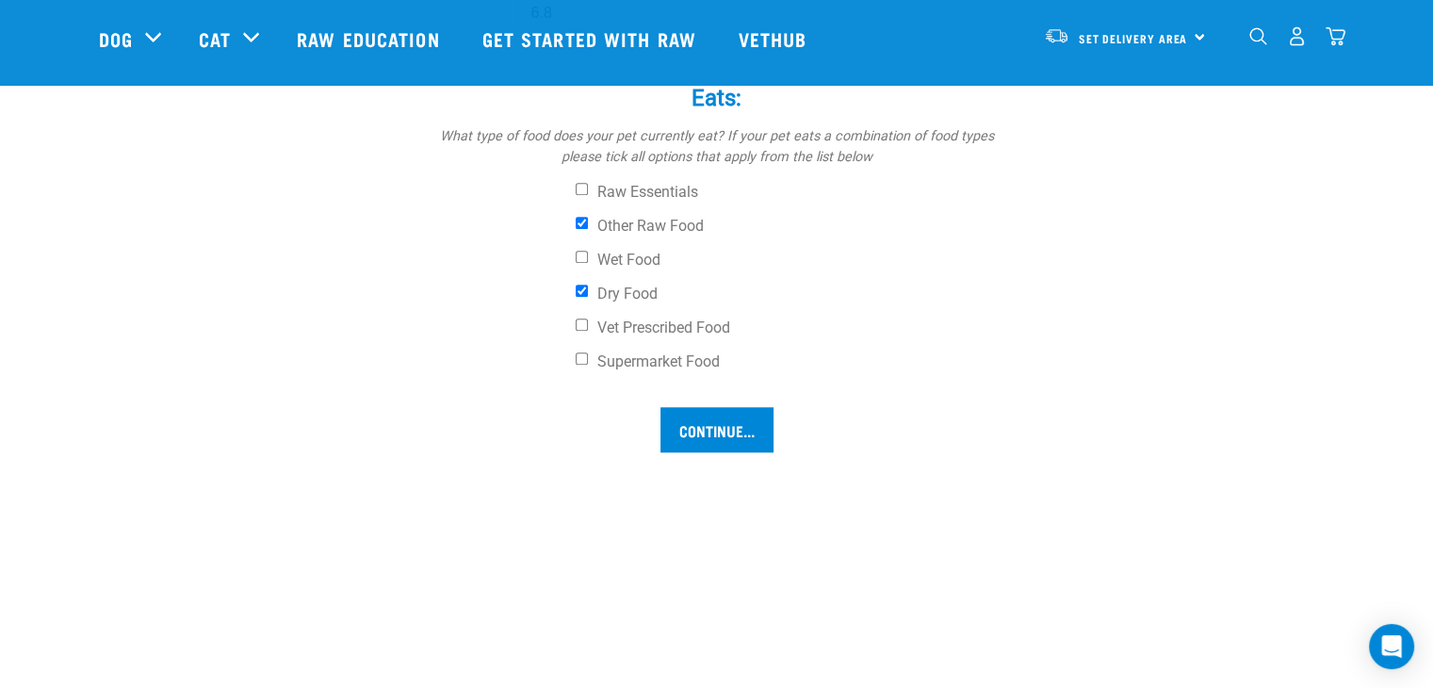
scroll to position [1443, 0]
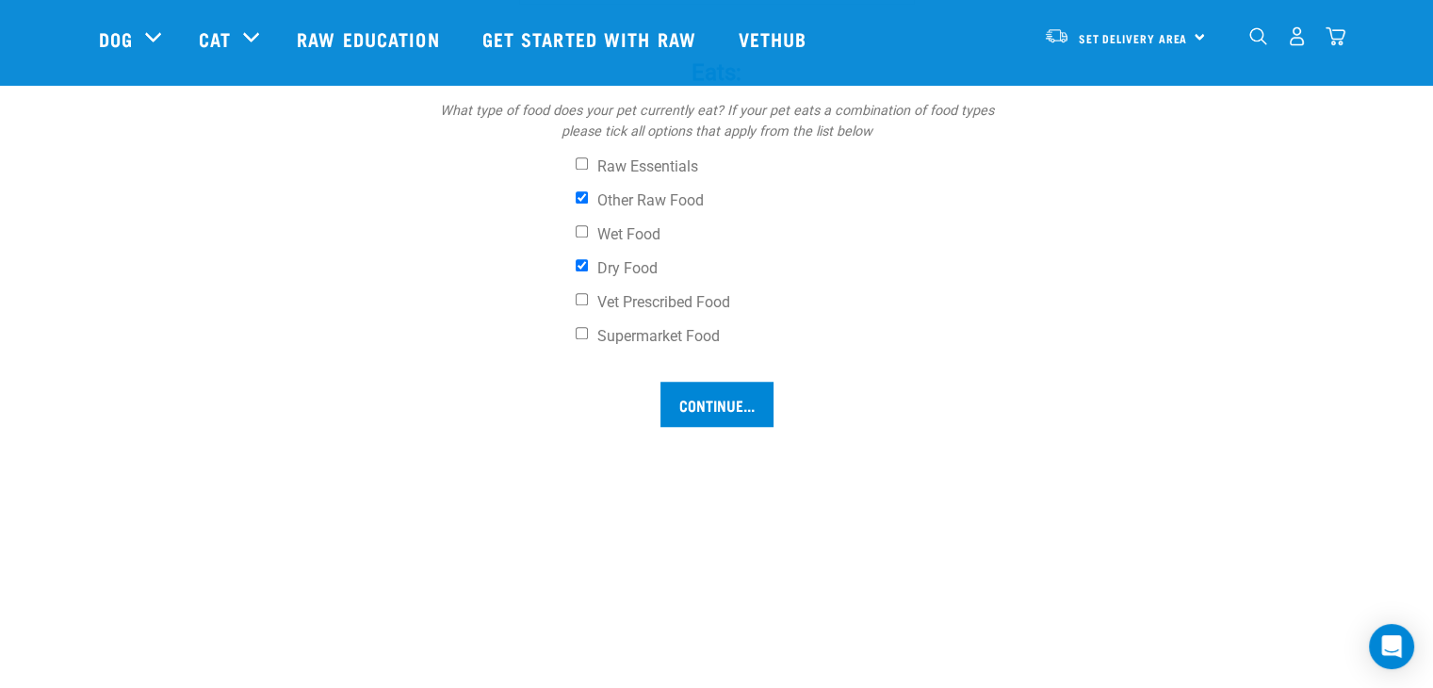
click at [723, 403] on input "Continue..." at bounding box center [717, 404] width 113 height 45
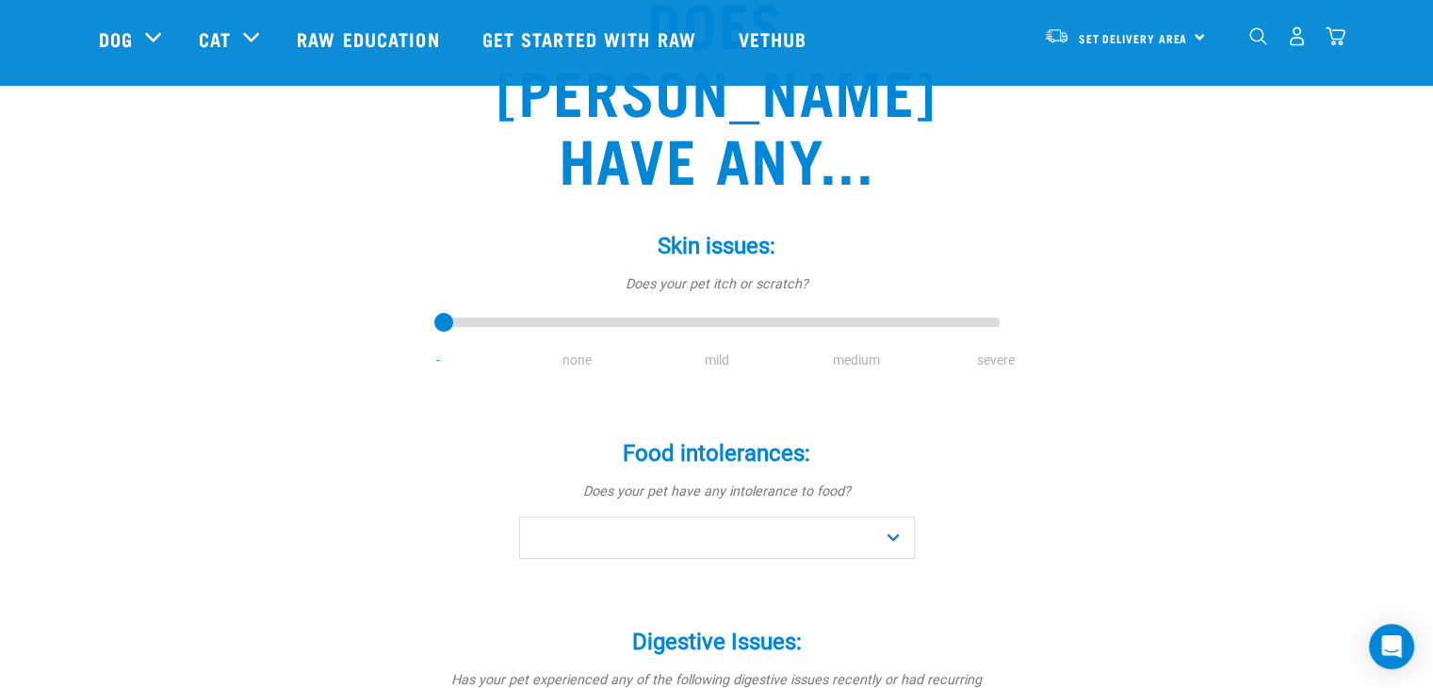
scroll to position [215, 0]
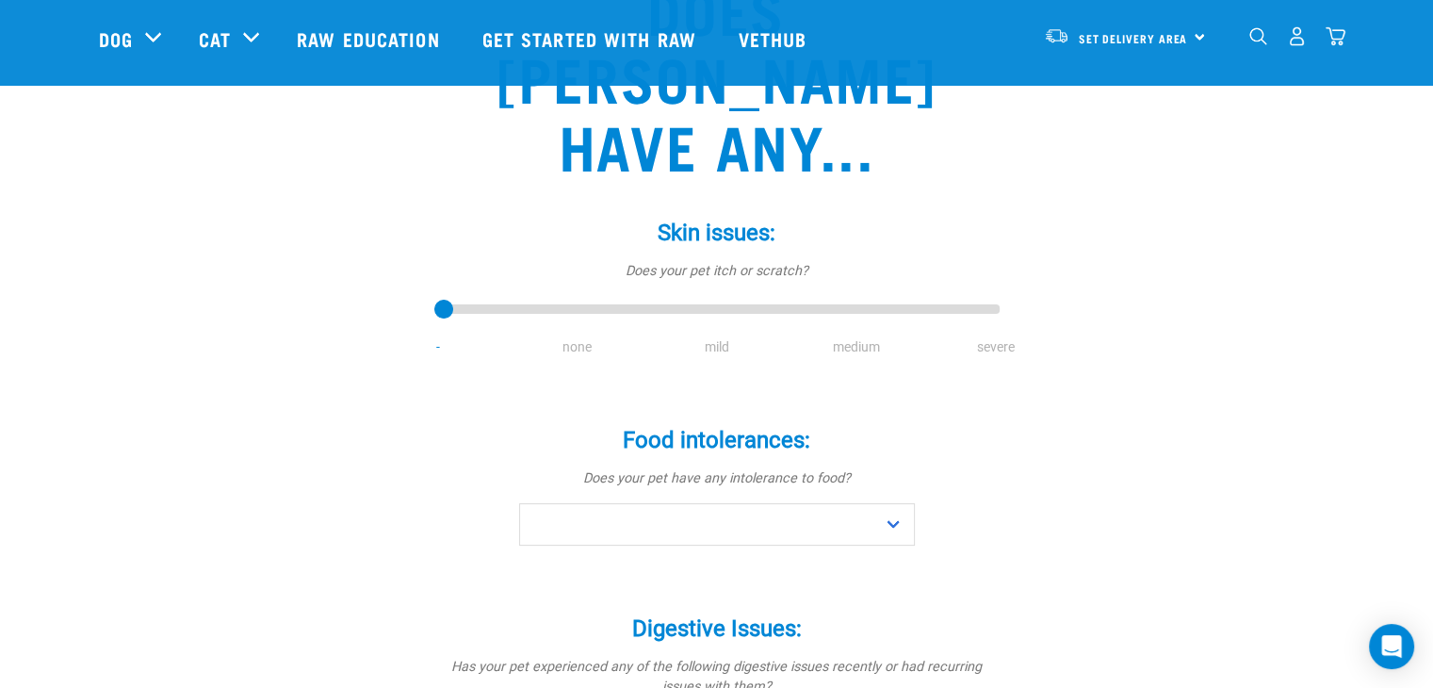
click at [720, 337] on li "mild" at bounding box center [716, 347] width 139 height 20
click at [718, 337] on li "mild" at bounding box center [716, 347] width 139 height 20
type input "2"
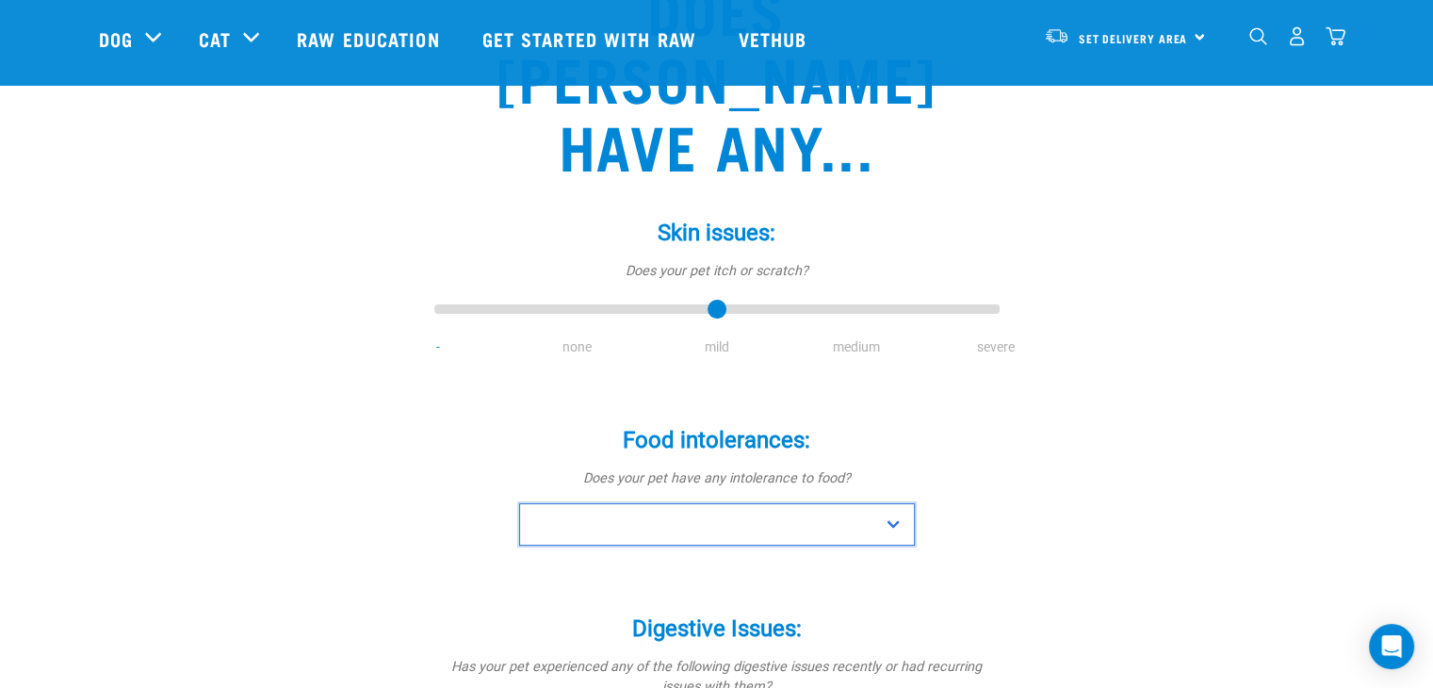
click at [902, 503] on select "No Yes" at bounding box center [717, 524] width 396 height 42
select select "no"
click at [519, 503] on select "No Yes" at bounding box center [717, 524] width 396 height 42
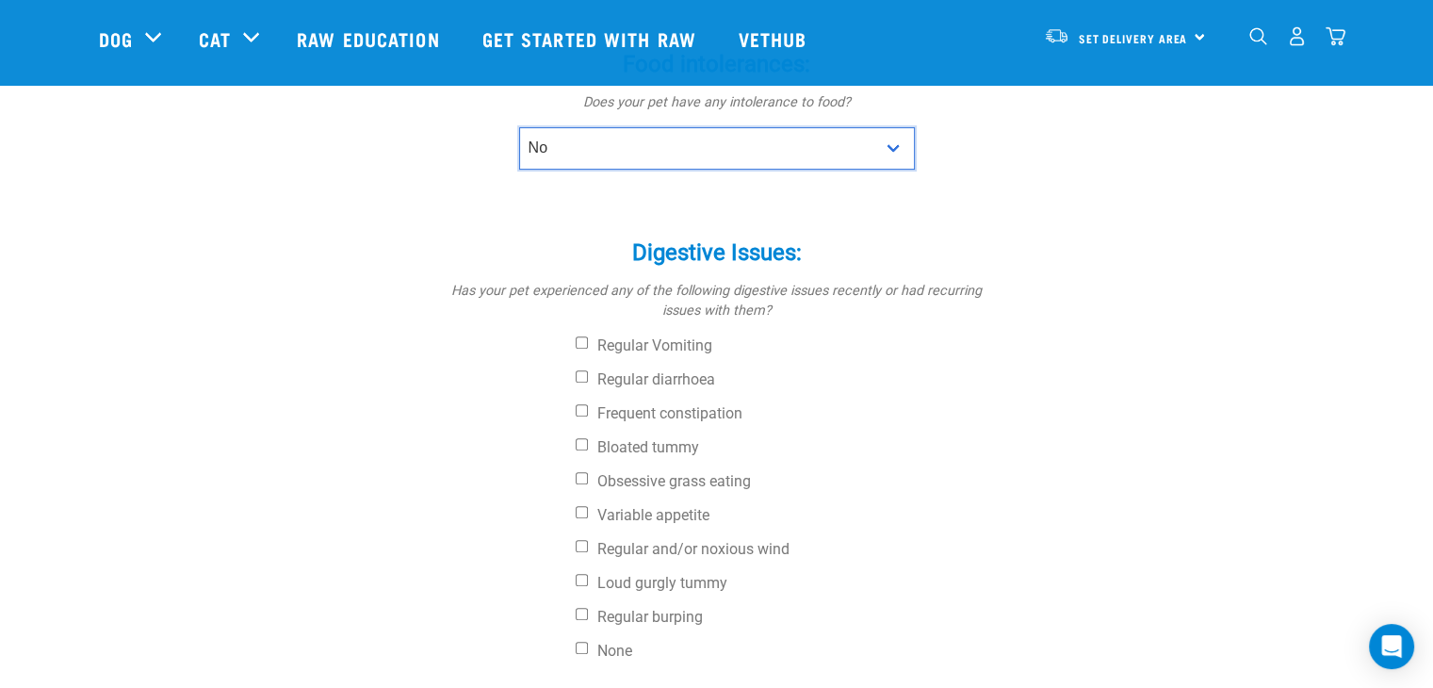
scroll to position [599, 0]
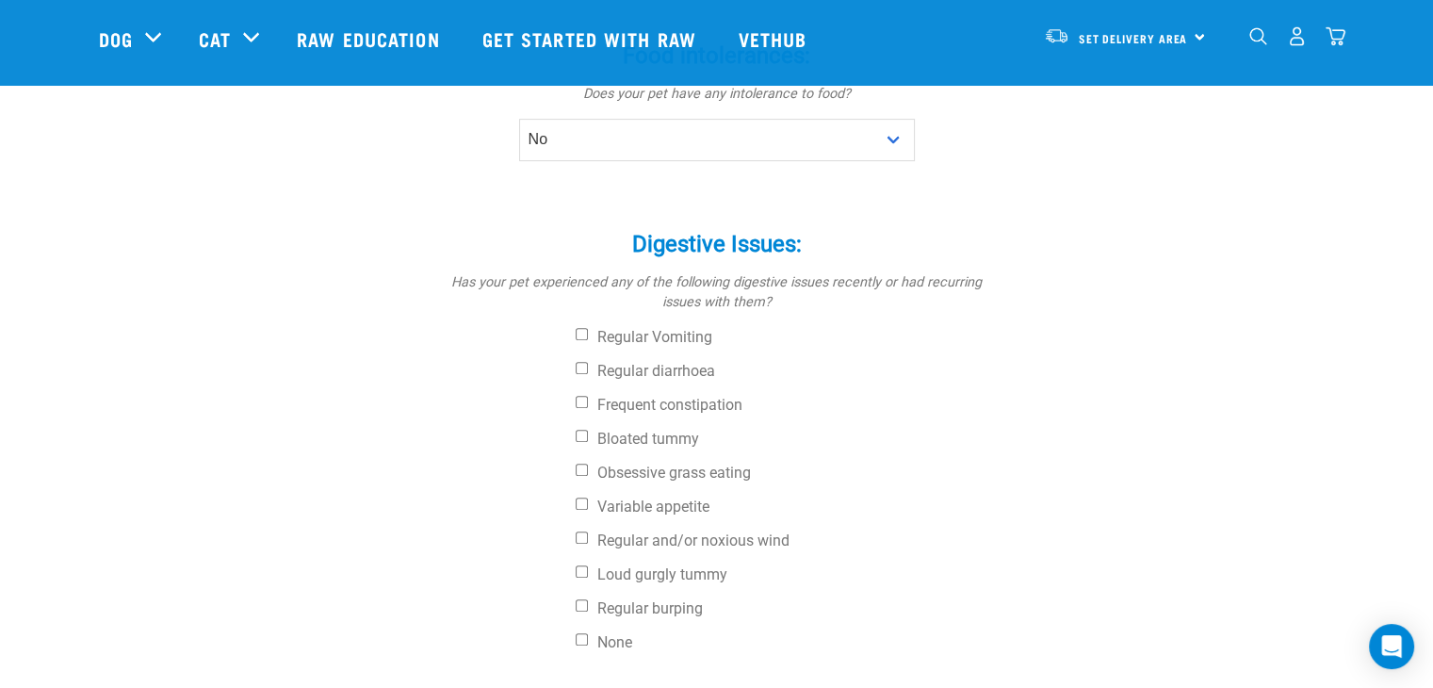
click at [581, 633] on input "None" at bounding box center [582, 639] width 12 height 12
checkbox input "true"
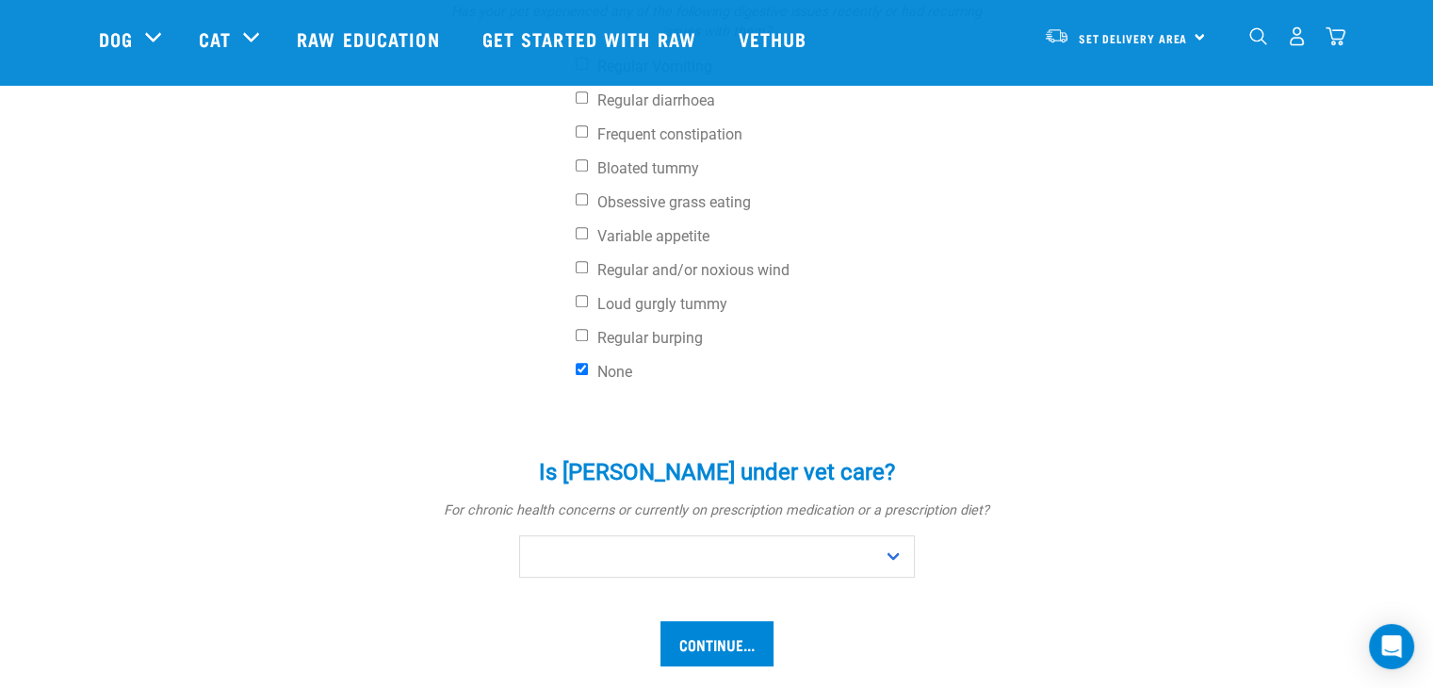
scroll to position [878, 0]
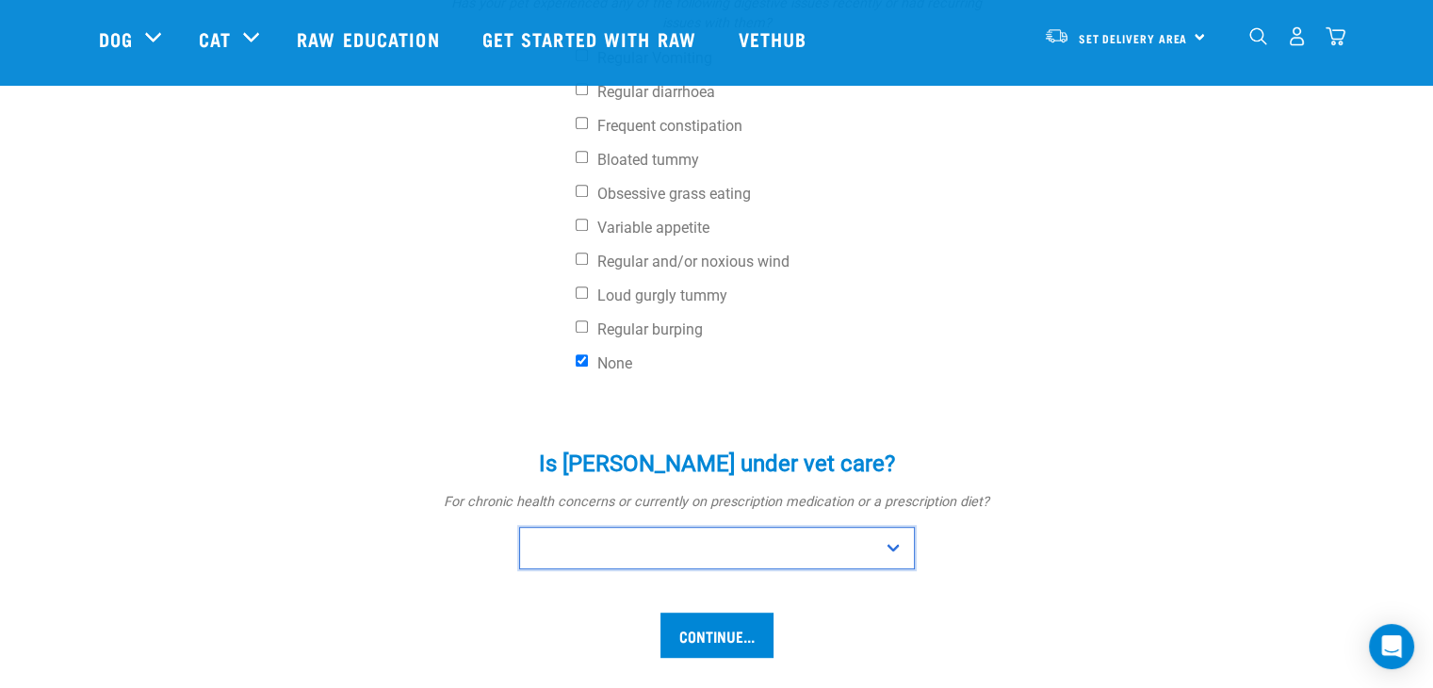
click at [899, 527] on select "No Yes" at bounding box center [717, 548] width 396 height 42
select select "yes"
click at [519, 527] on select "No Yes" at bounding box center [717, 548] width 396 height 42
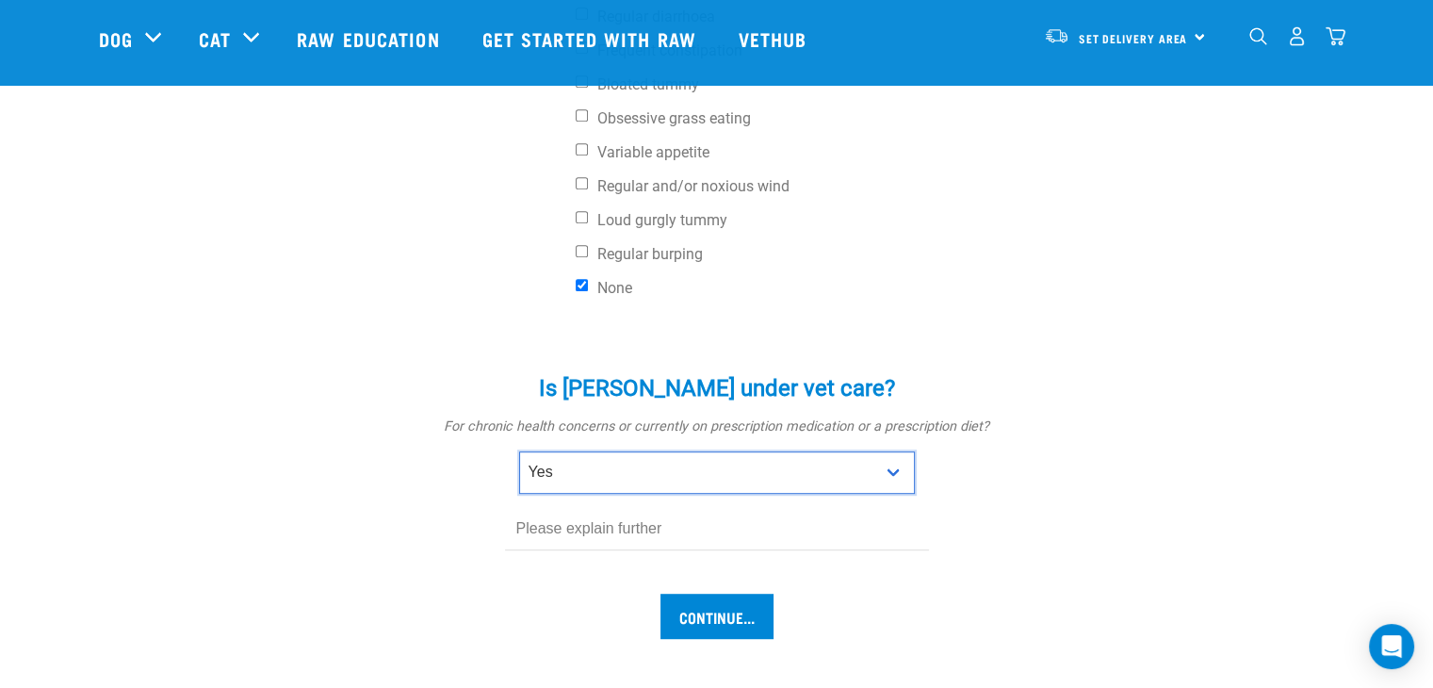
scroll to position [955, 0]
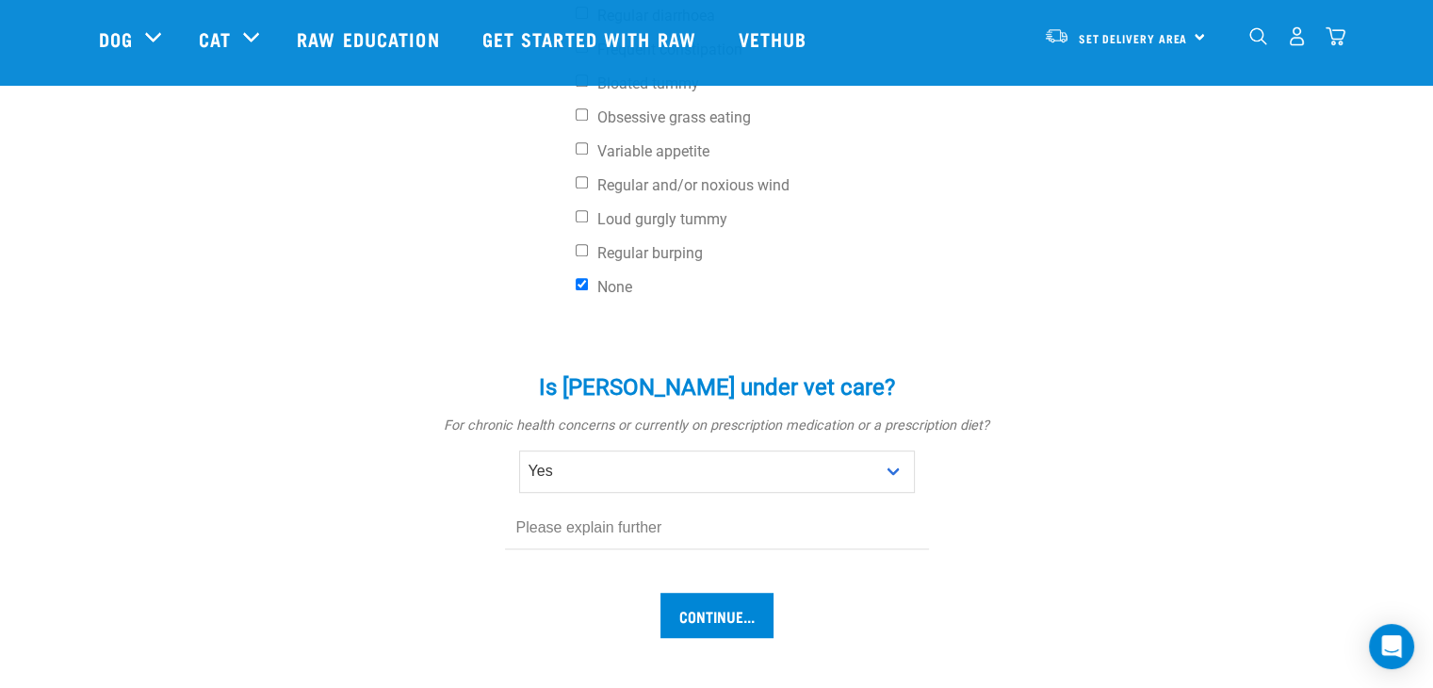
click at [552, 507] on input "text" at bounding box center [717, 528] width 424 height 42
click at [622, 507] on input "He contracted aspergillosus, a fungal pneumonia over the last 6 eeks and will b…" at bounding box center [717, 528] width 424 height 42
click at [735, 507] on input "He contracted aspergillosus, a fungal pneumonia over the last 6 weeks and will …" at bounding box center [717, 528] width 424 height 42
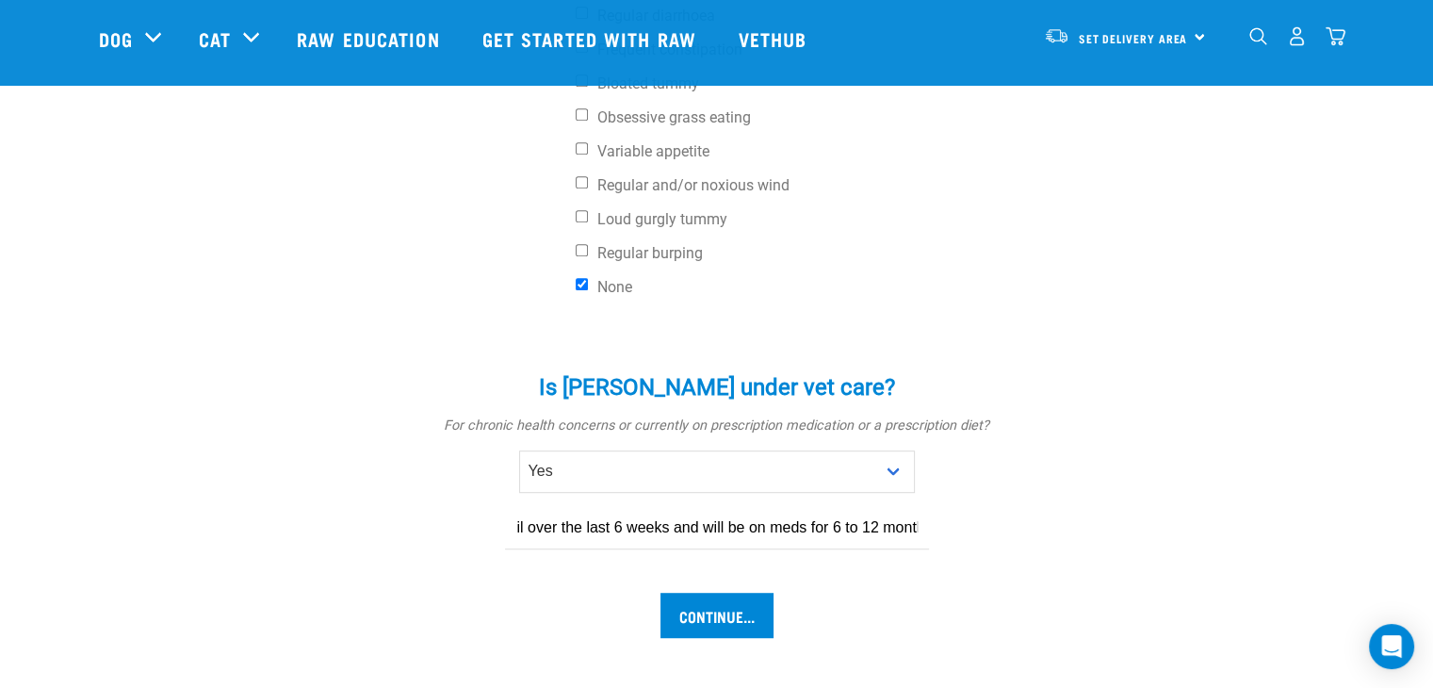
scroll to position [0, 571]
type input "He contracted aspergillosus, a fungal pneumonia, created by spores in mulch or …"
click at [718, 593] on input "Continue..." at bounding box center [717, 615] width 113 height 45
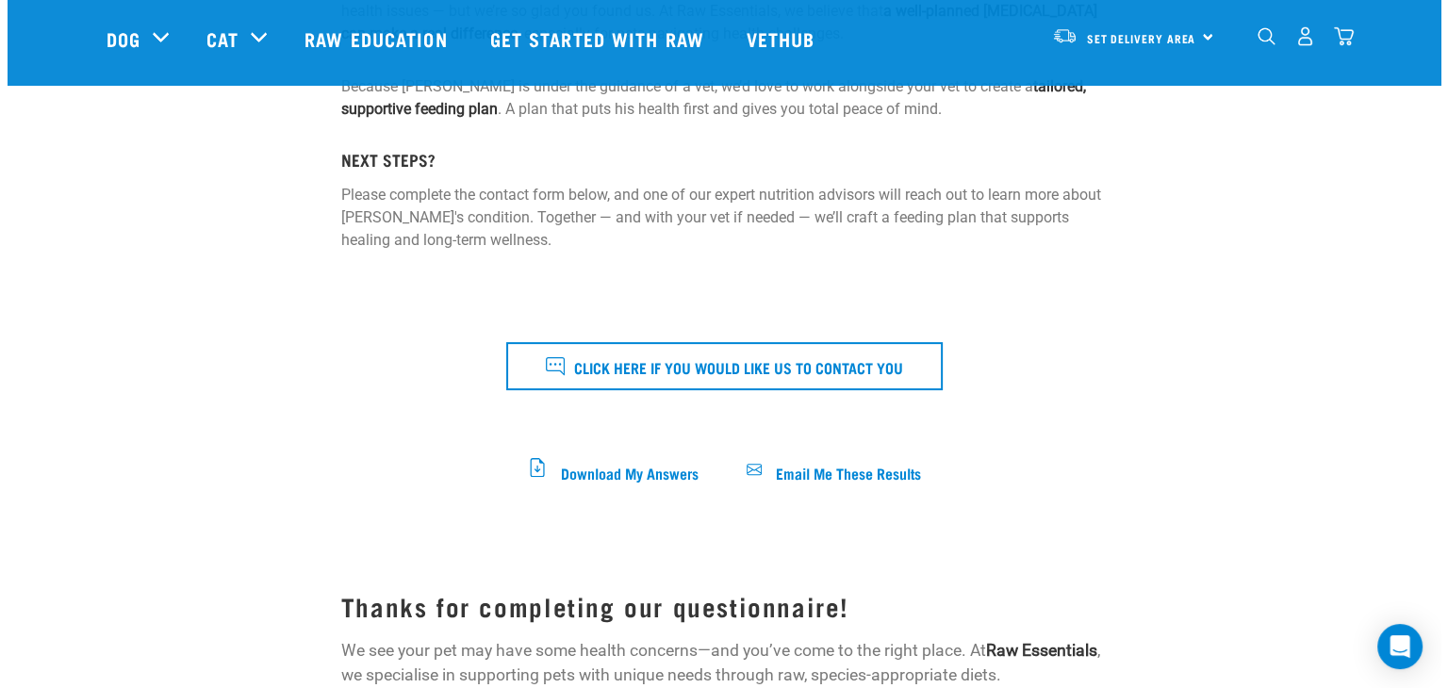
scroll to position [456, 0]
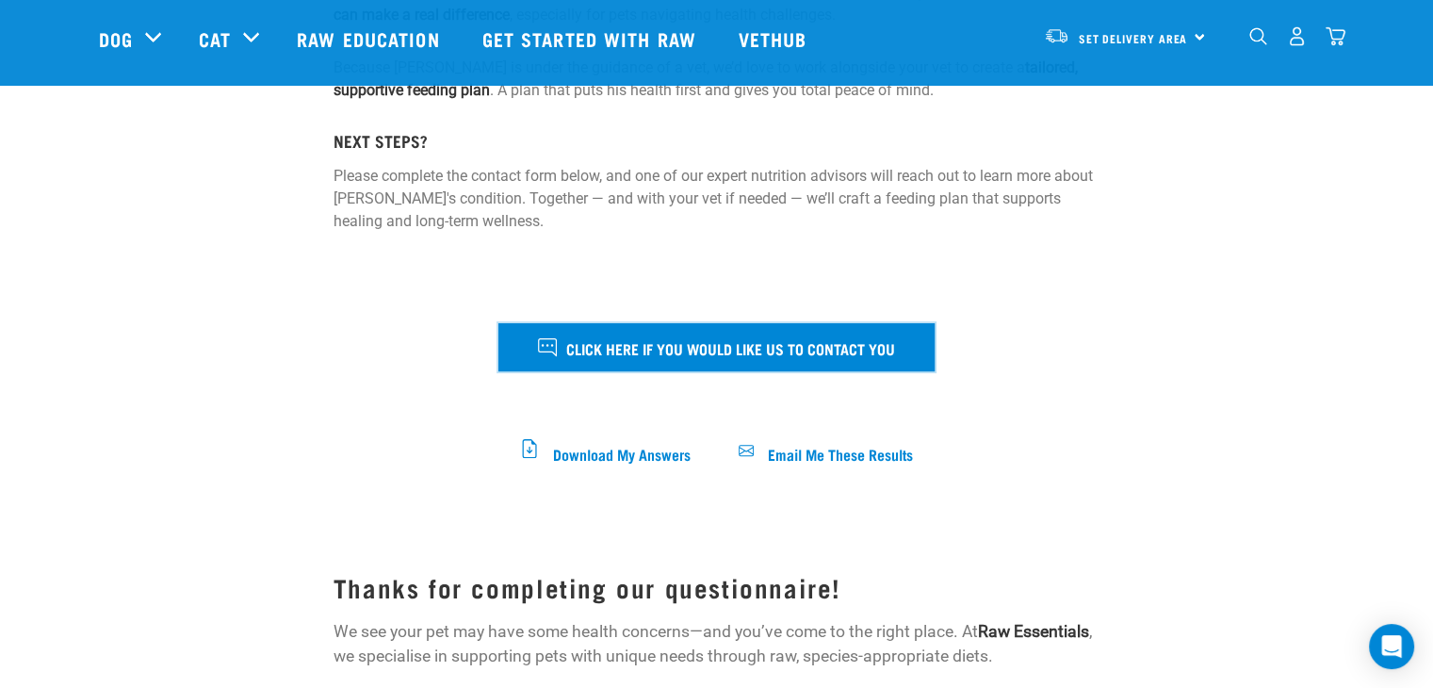
click at [554, 349] on icon at bounding box center [547, 347] width 19 height 18
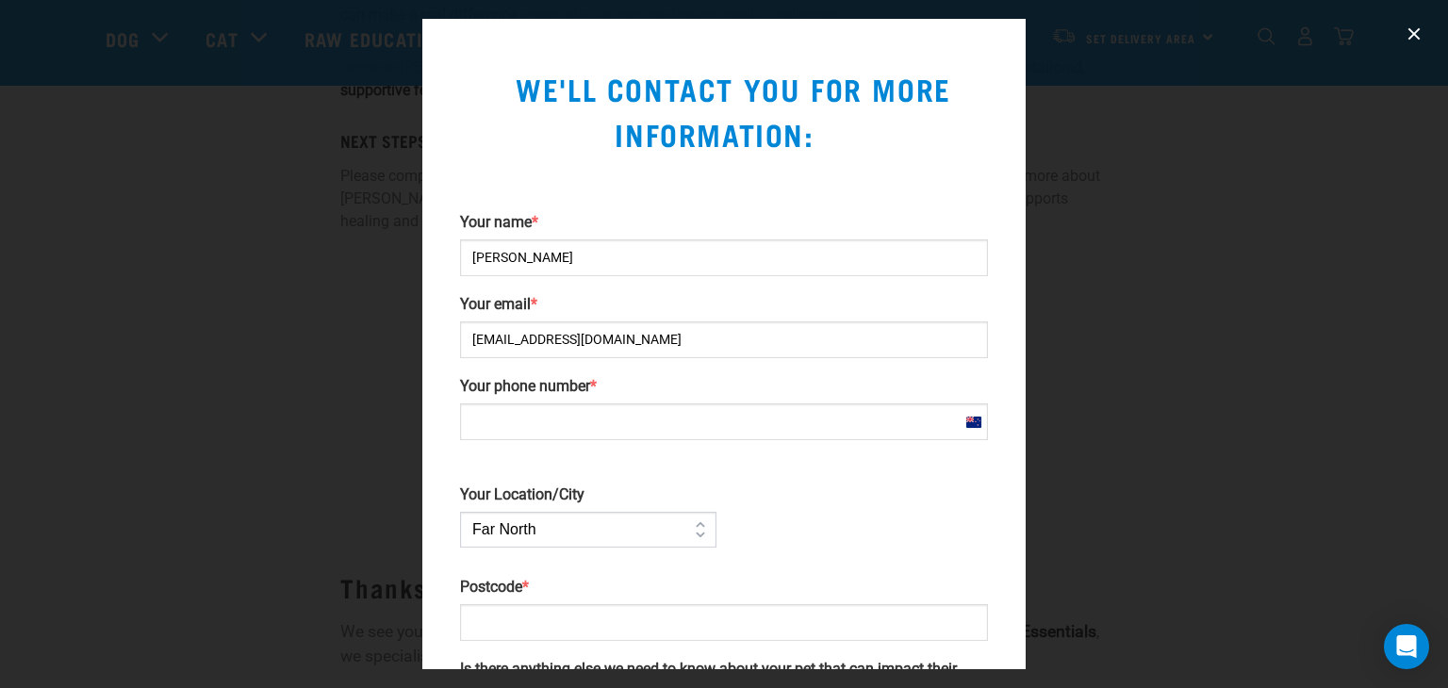
click at [487, 430] on input "Your phone number *" at bounding box center [724, 421] width 528 height 37
type input "0272267633"
click at [697, 532] on select "Far North Auckland Waikato Bay of Plenty Coromandel Taranaki Hawkes Bay/Gisborn…" at bounding box center [588, 530] width 256 height 36
select select "Wellington"
click at [460, 512] on select "Far North Auckland Waikato Bay of Plenty Coromandel Taranaki Hawkes Bay/Gisborn…" at bounding box center [588, 530] width 256 height 36
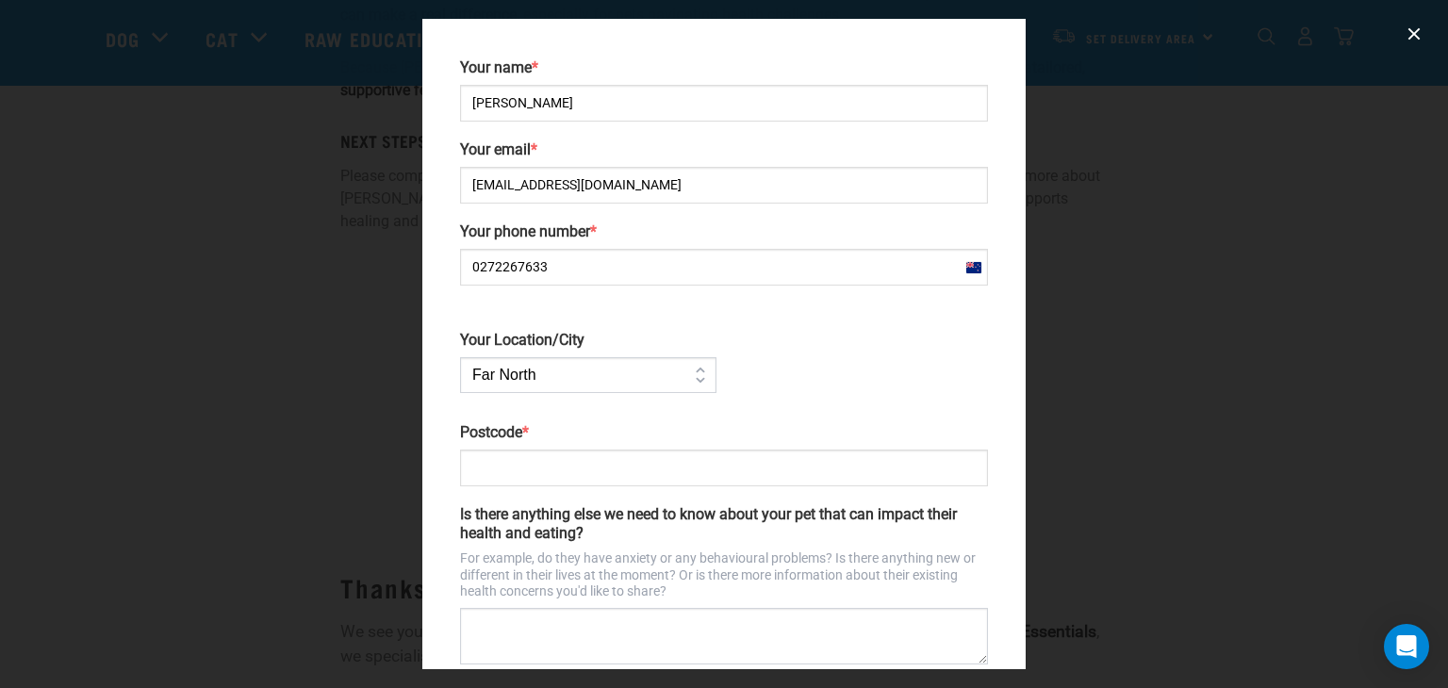
scroll to position [156, 0]
click at [486, 467] on input "Postcode *" at bounding box center [724, 466] width 528 height 37
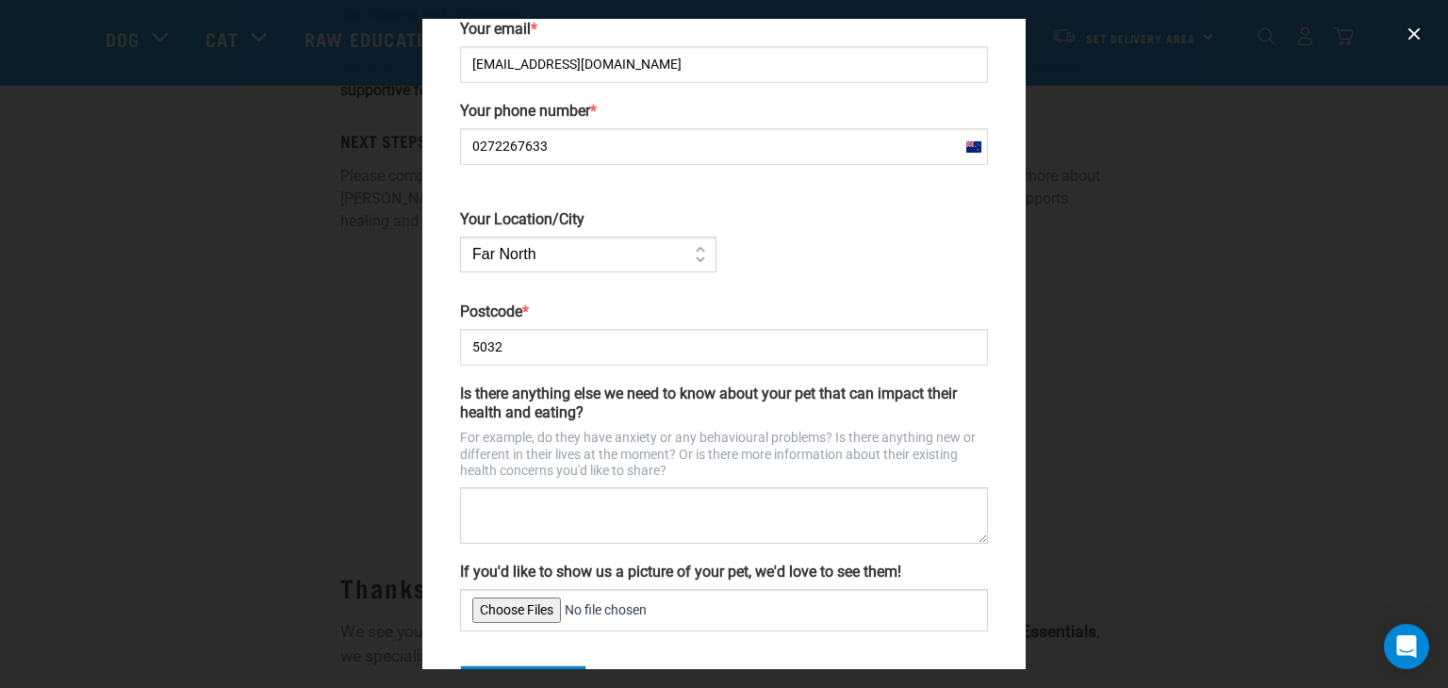
scroll to position [279, 0]
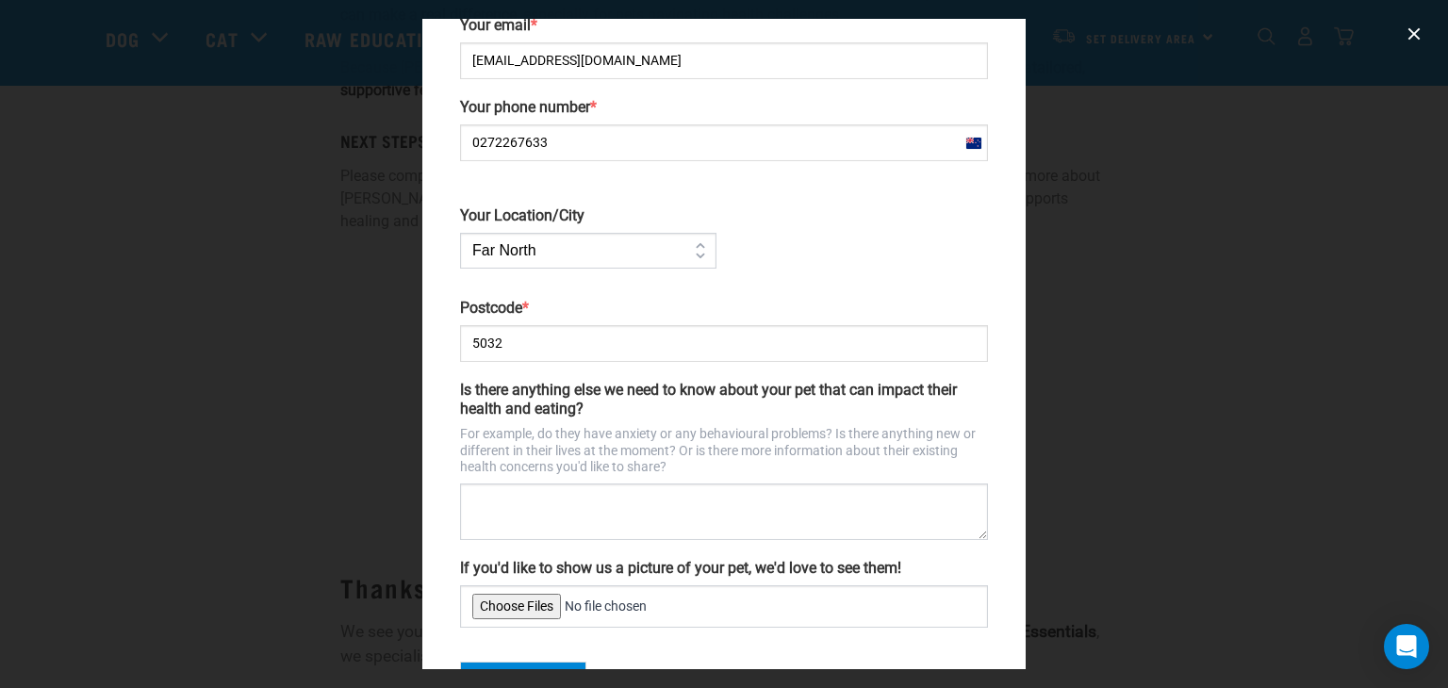
type input "5032"
click at [490, 504] on textarea "Is there anything else we need to know about your pet that can impact their hea…" at bounding box center [724, 511] width 528 height 57
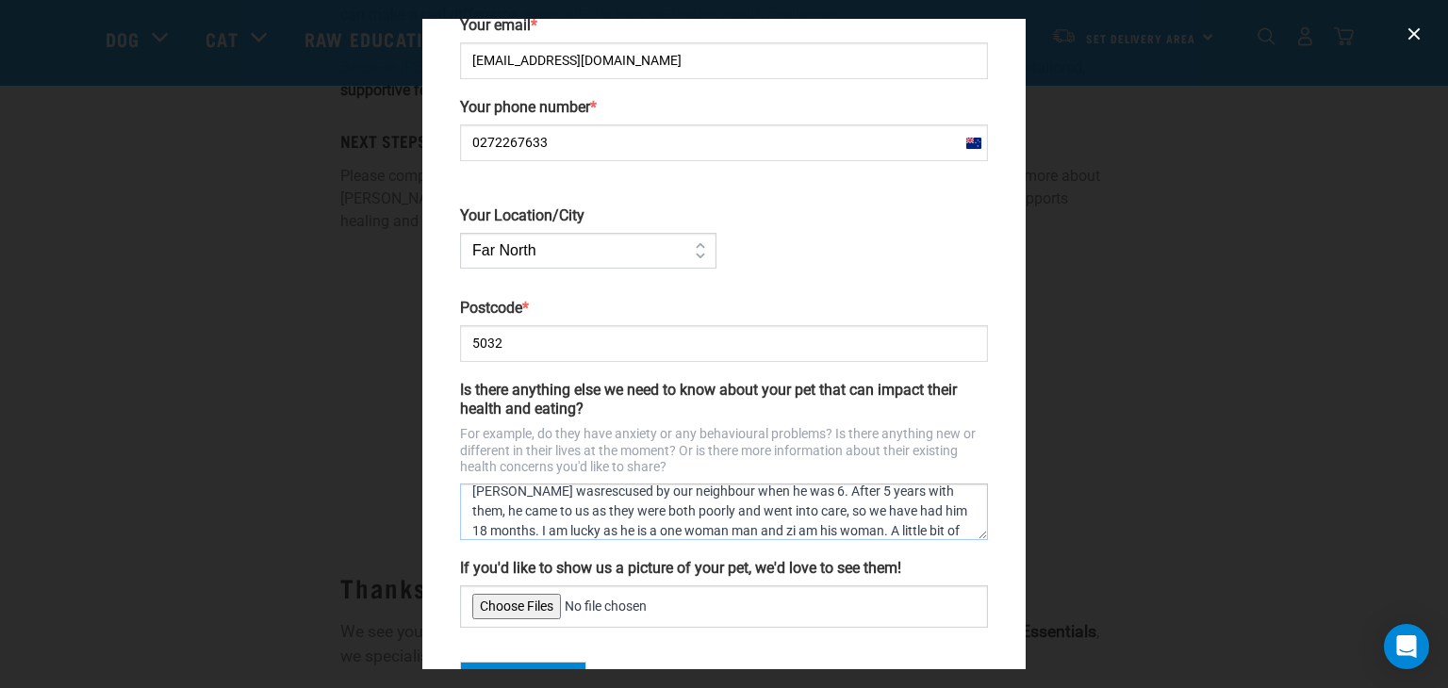
scroll to position [30, 0]
click at [624, 528] on textarea "Teddy wasrescused by our neighbour when he was 6. After 5 years with them, he c…" at bounding box center [724, 511] width 528 height 57
type textarea "Teddy wasrescused by our neighbour when he was 6. After 5 years with them, he c…"
click at [512, 604] on input "If you'd like to show us a picture of your pet, we'd love to see them!" at bounding box center [724, 606] width 528 height 42
type input "C:\fakepath\Messenger_creation_19b1a29e-ceb3-4e4b-bdfe-4cbb2610de3a.jpeg"
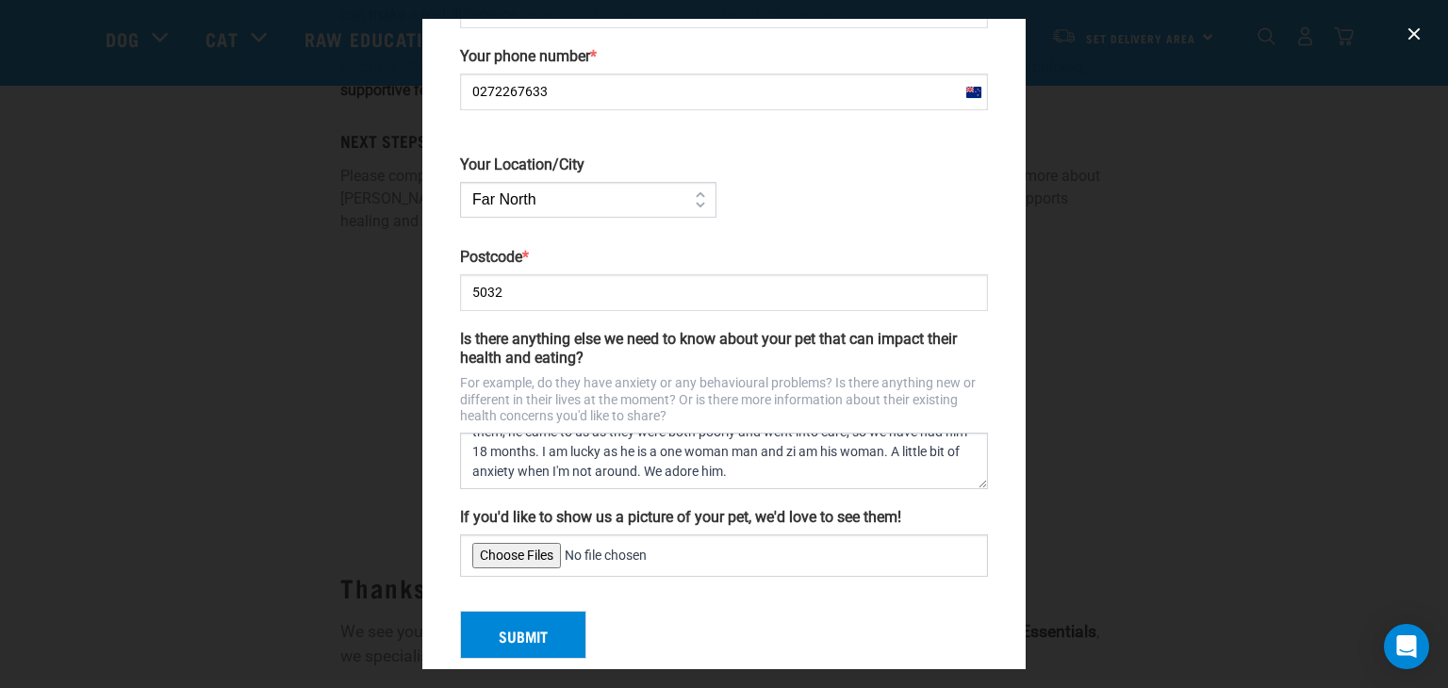
scroll to position [354, 0]
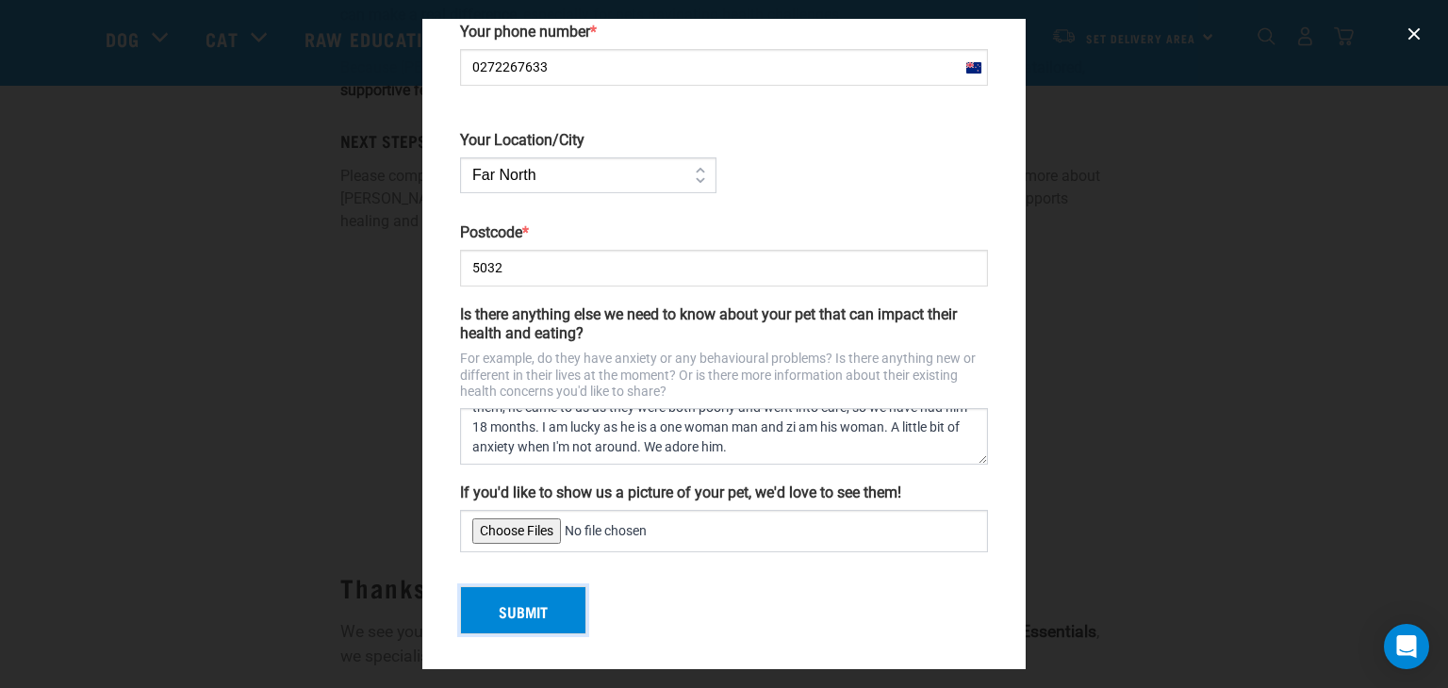
click at [542, 605] on button "Submit" at bounding box center [523, 610] width 126 height 49
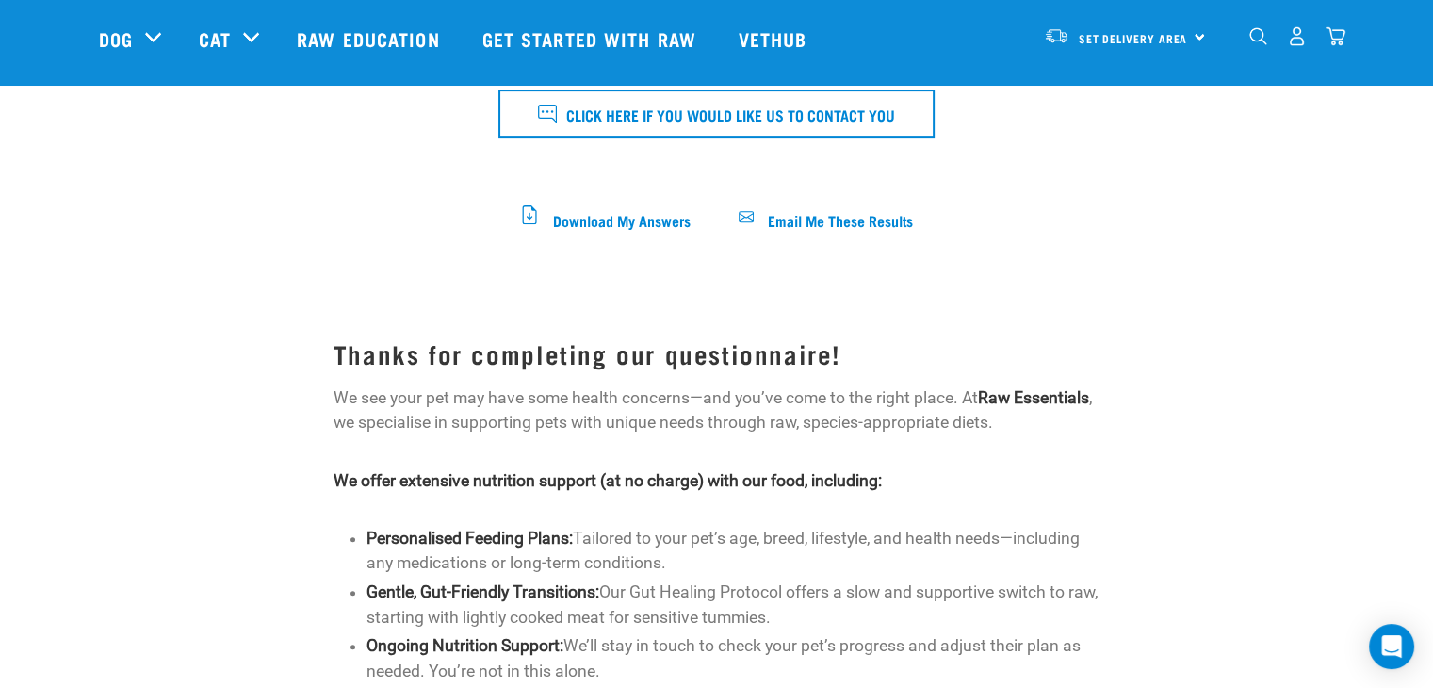
scroll to position [688, 0]
